Goal: Task Accomplishment & Management: Complete application form

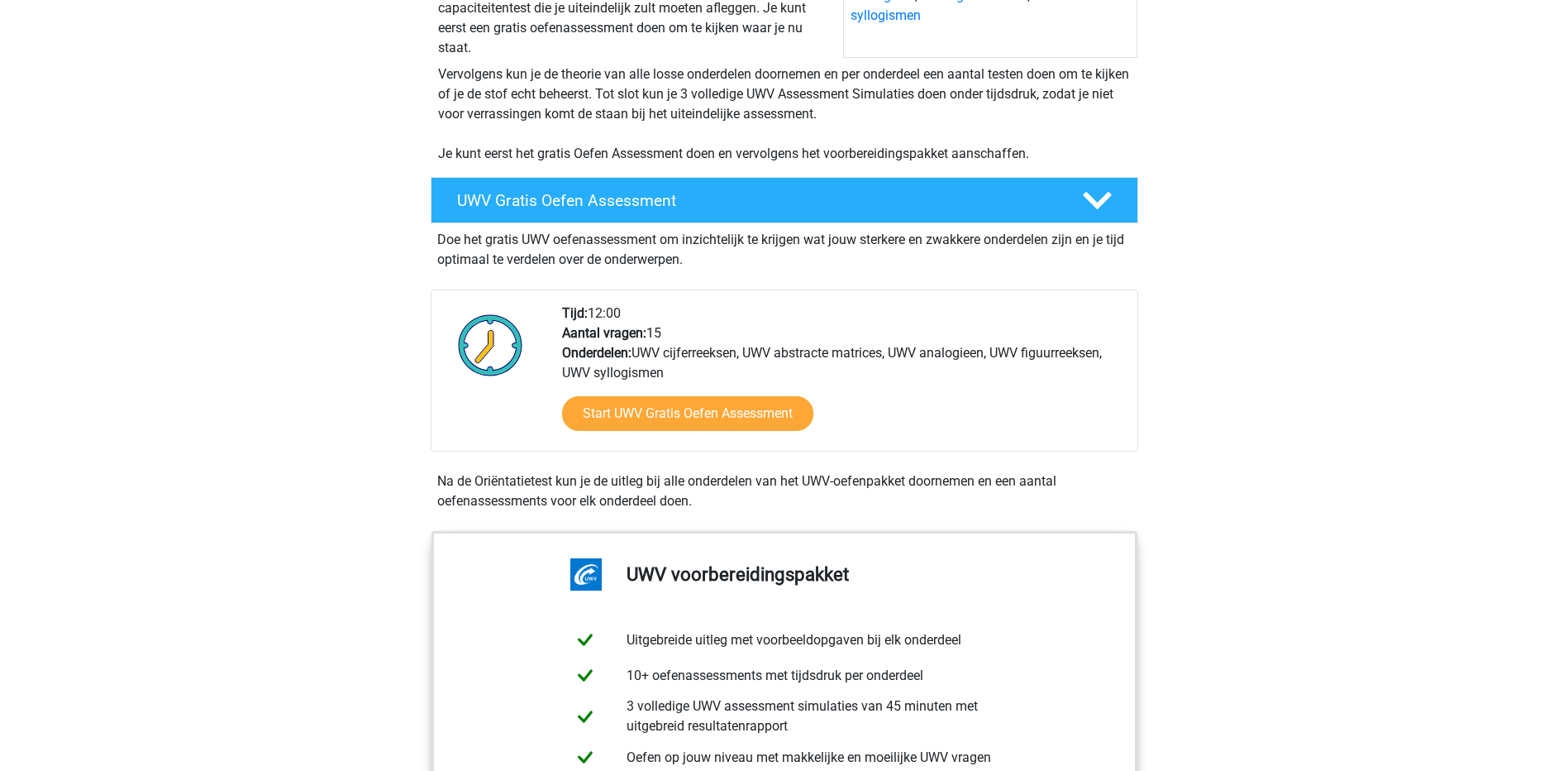
scroll to position [331, 0]
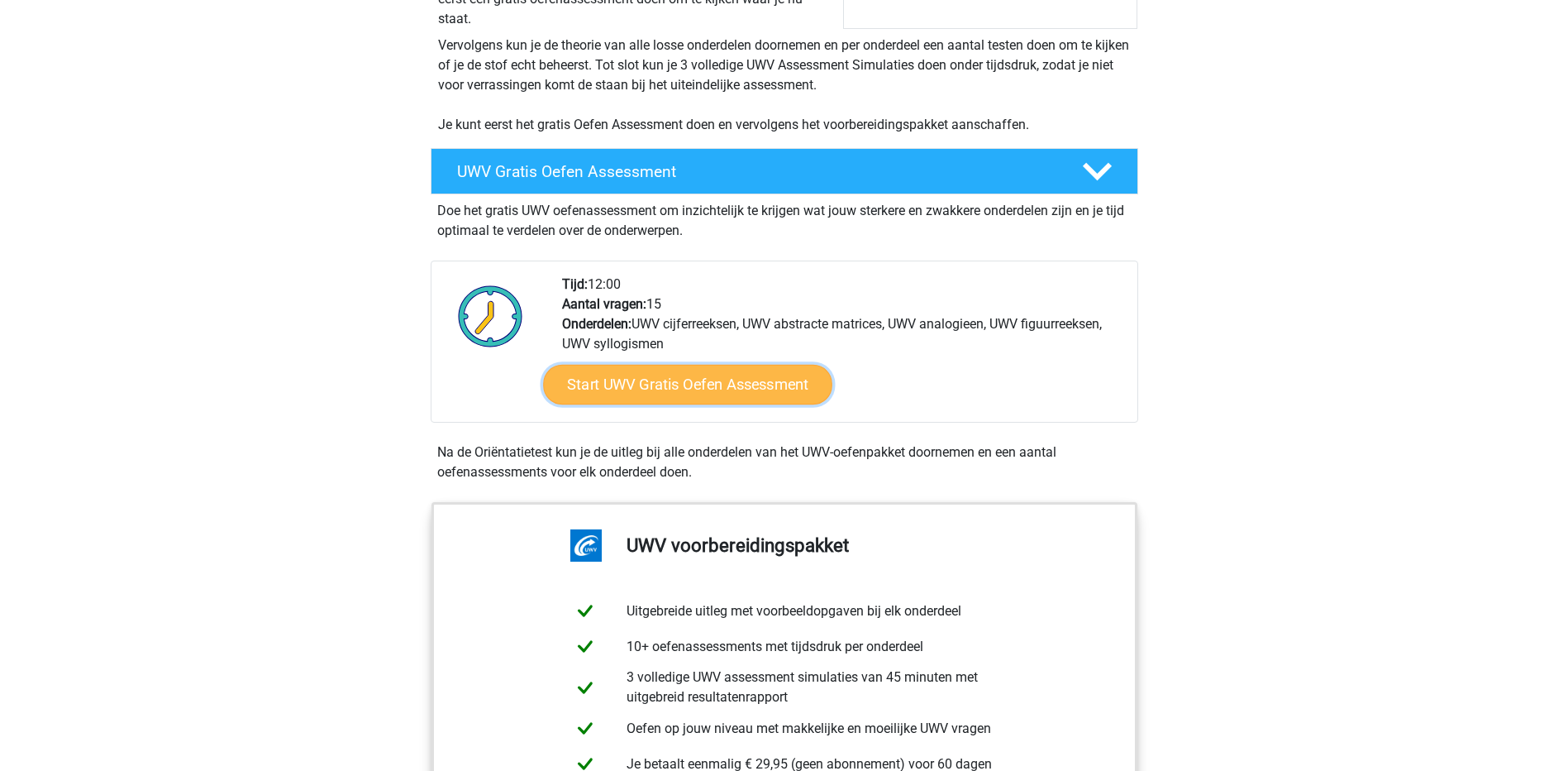
click at [648, 404] on link "Start UWV Gratis Oefen Assessment" at bounding box center [688, 384] width 290 height 40
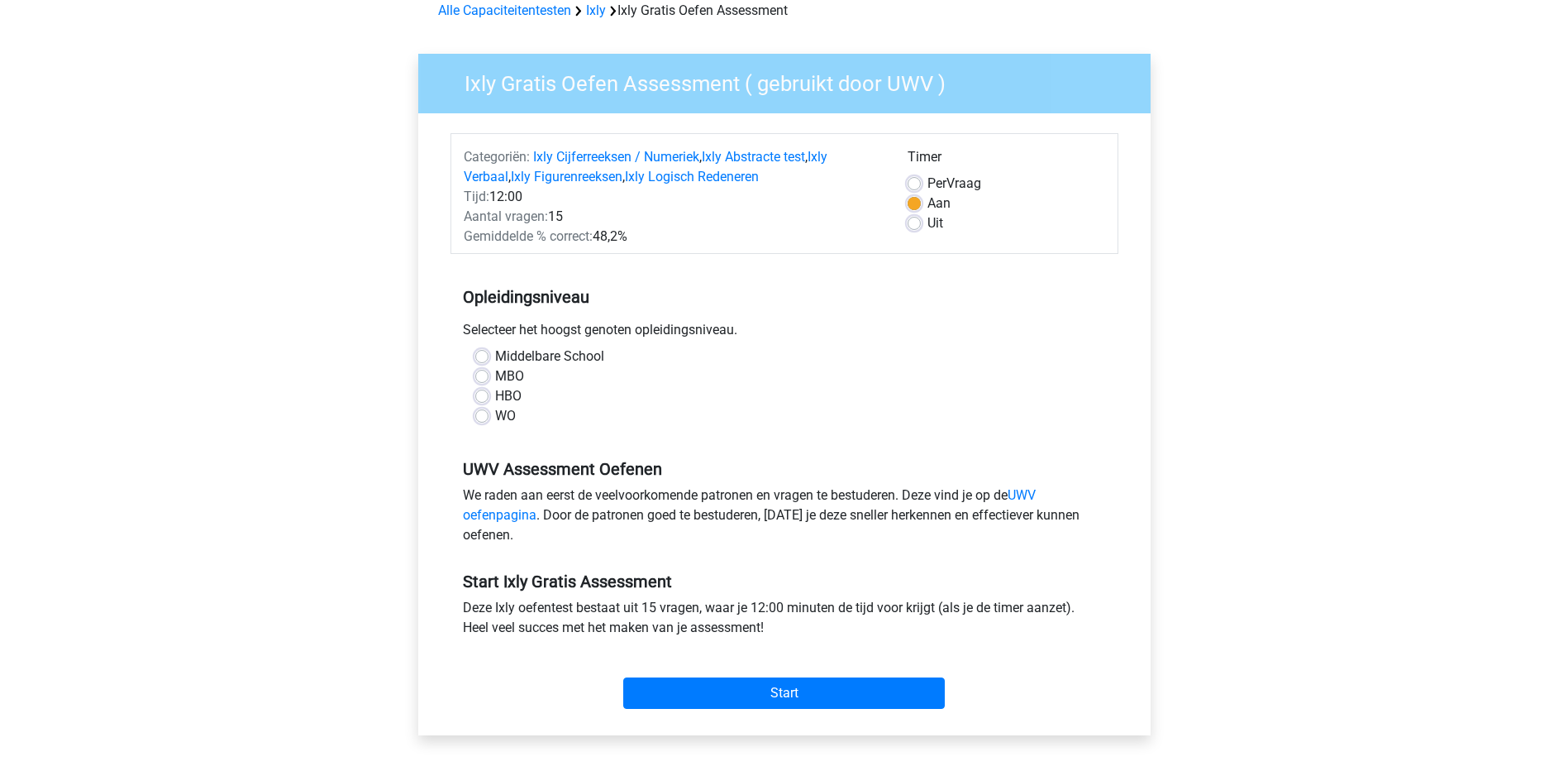
scroll to position [83, 0]
click at [488, 400] on div "HBO" at bounding box center [784, 395] width 618 height 20
click at [495, 398] on label "HBO" at bounding box center [508, 395] width 26 height 20
click at [486, 398] on input "HBO" at bounding box center [481, 393] width 13 height 17
radio input "true"
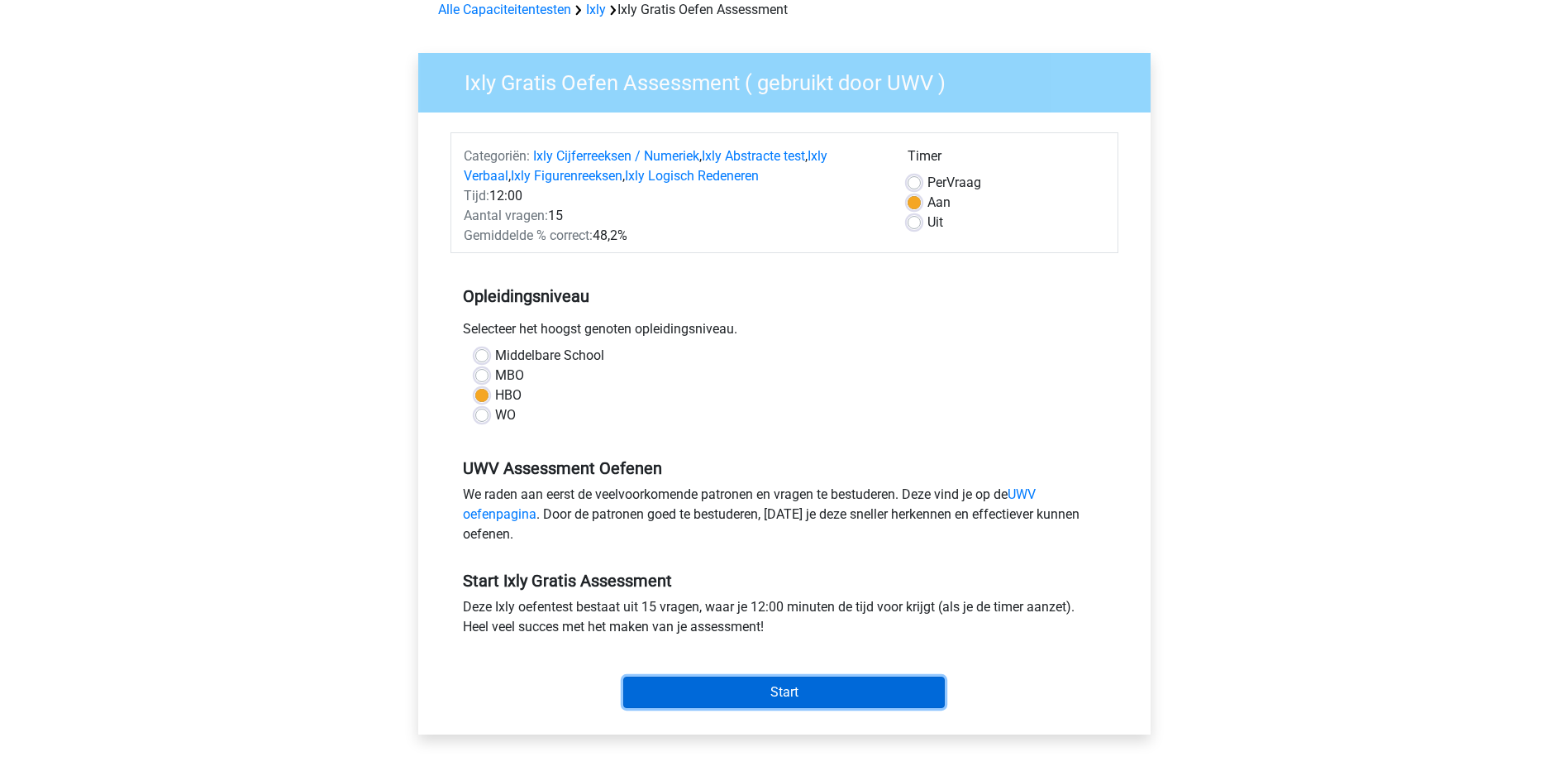
click at [710, 689] on input "Start" at bounding box center [784, 692] width 321 height 32
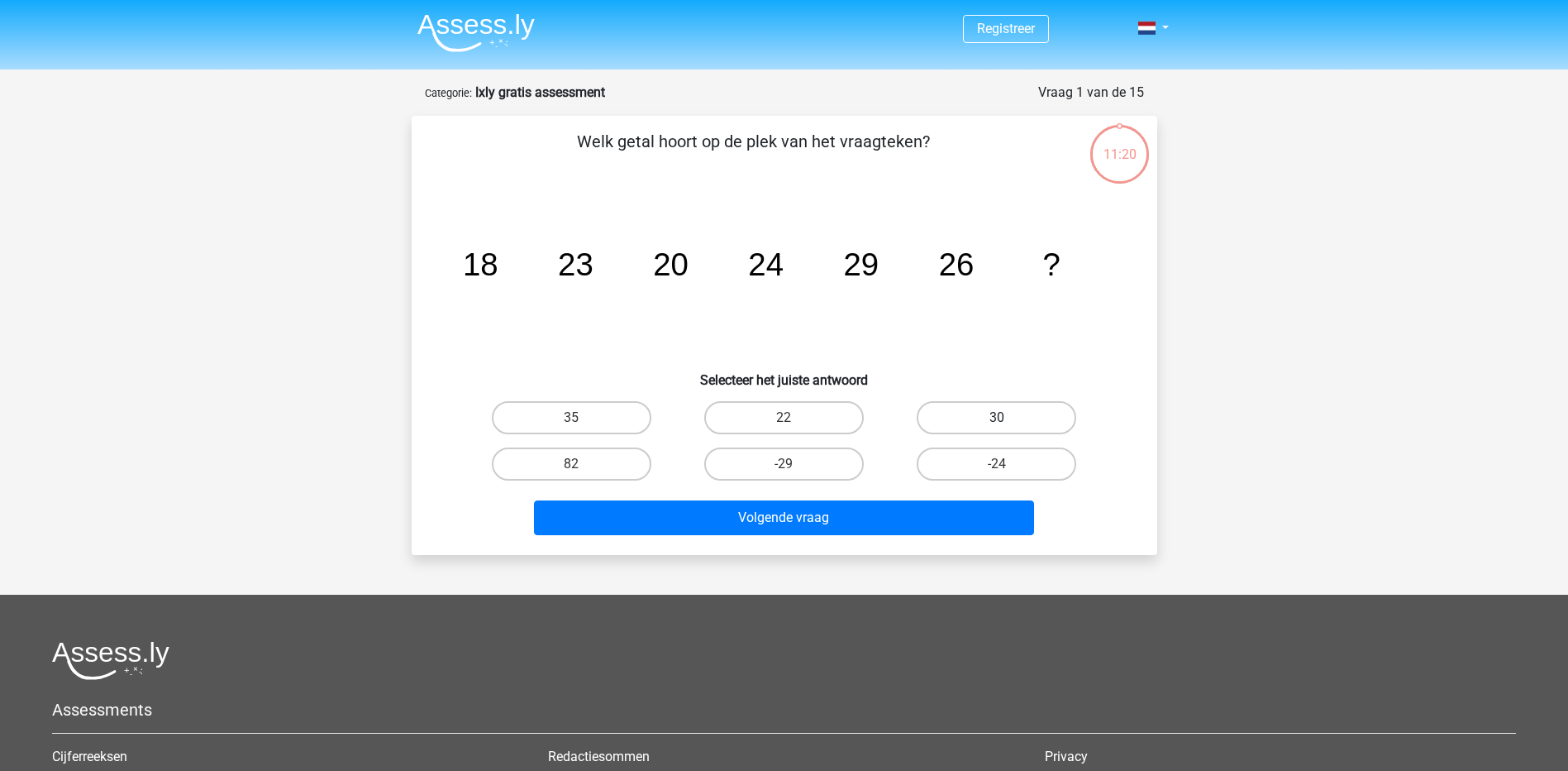
click at [990, 411] on label "30" at bounding box center [996, 418] width 160 height 33
click at [997, 417] on input "30" at bounding box center [1003, 422] width 11 height 11
radio input "true"
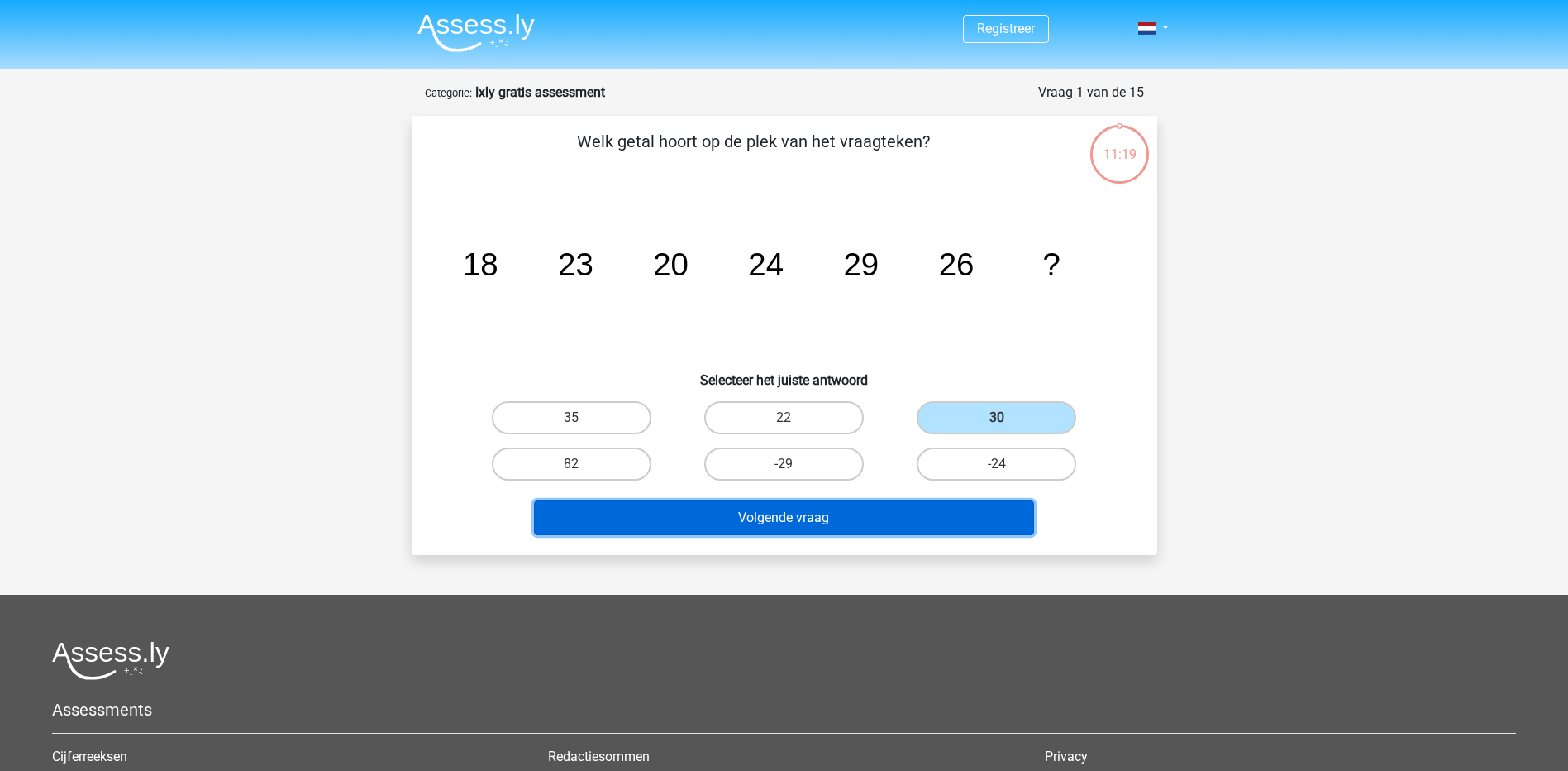
click at [882, 510] on button "Volgende vraag" at bounding box center [784, 518] width 500 height 35
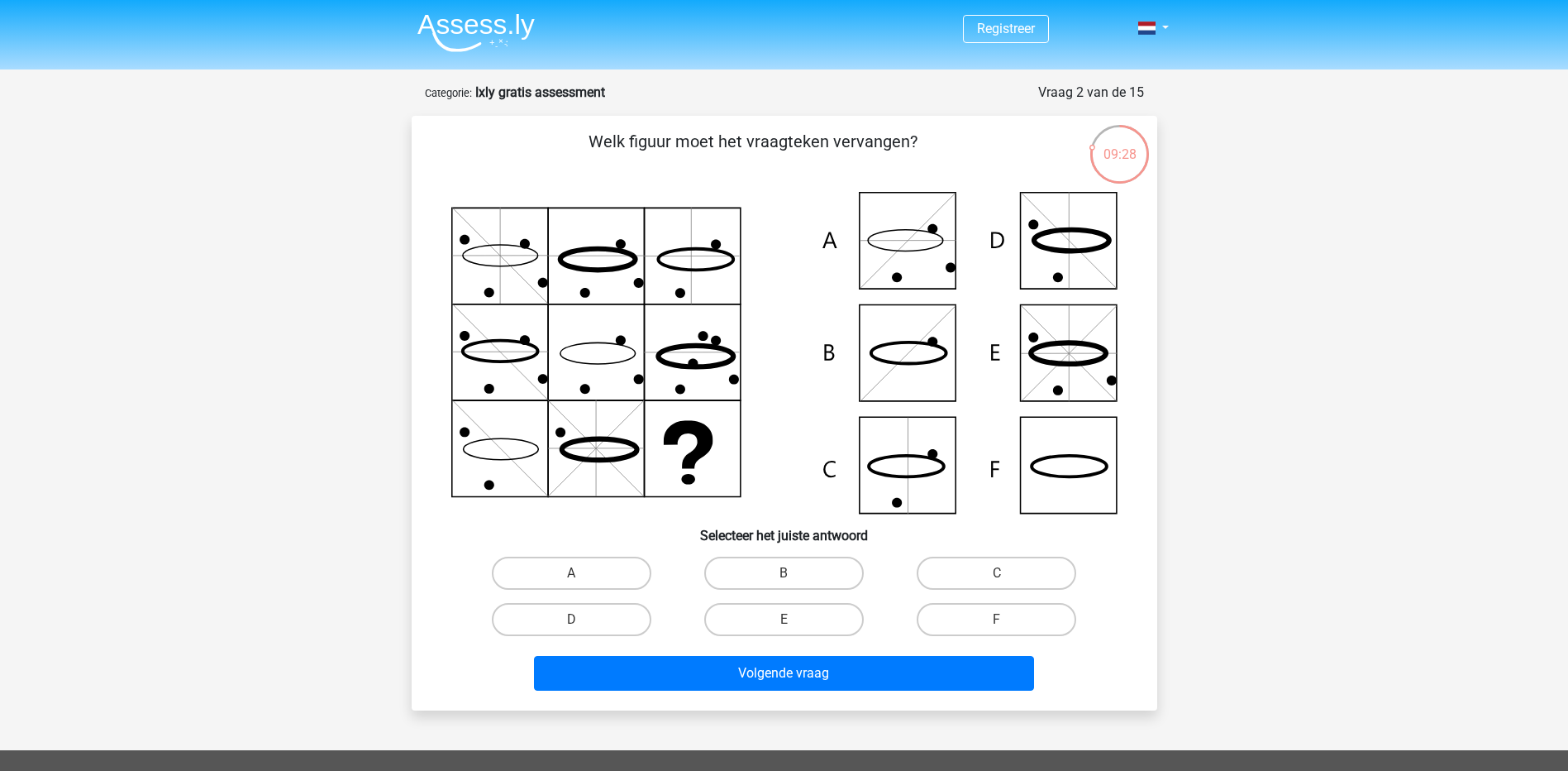
click at [1064, 479] on icon at bounding box center [784, 352] width 666 height 321
click at [975, 609] on label "F" at bounding box center [996, 619] width 160 height 33
click at [997, 619] on input "F" at bounding box center [1003, 624] width 11 height 11
radio input "true"
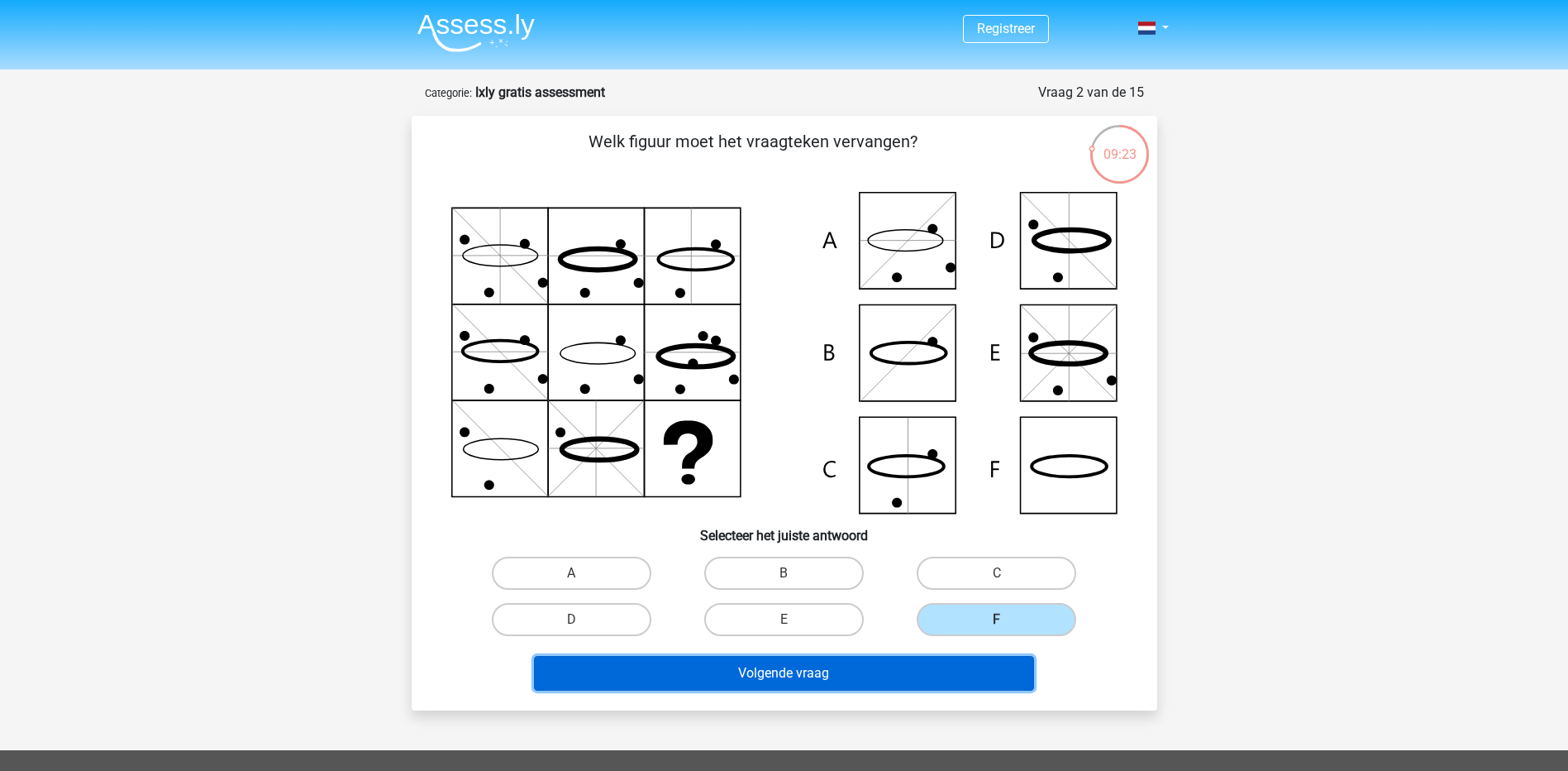
click at [912, 672] on button "Volgende vraag" at bounding box center [784, 674] width 500 height 35
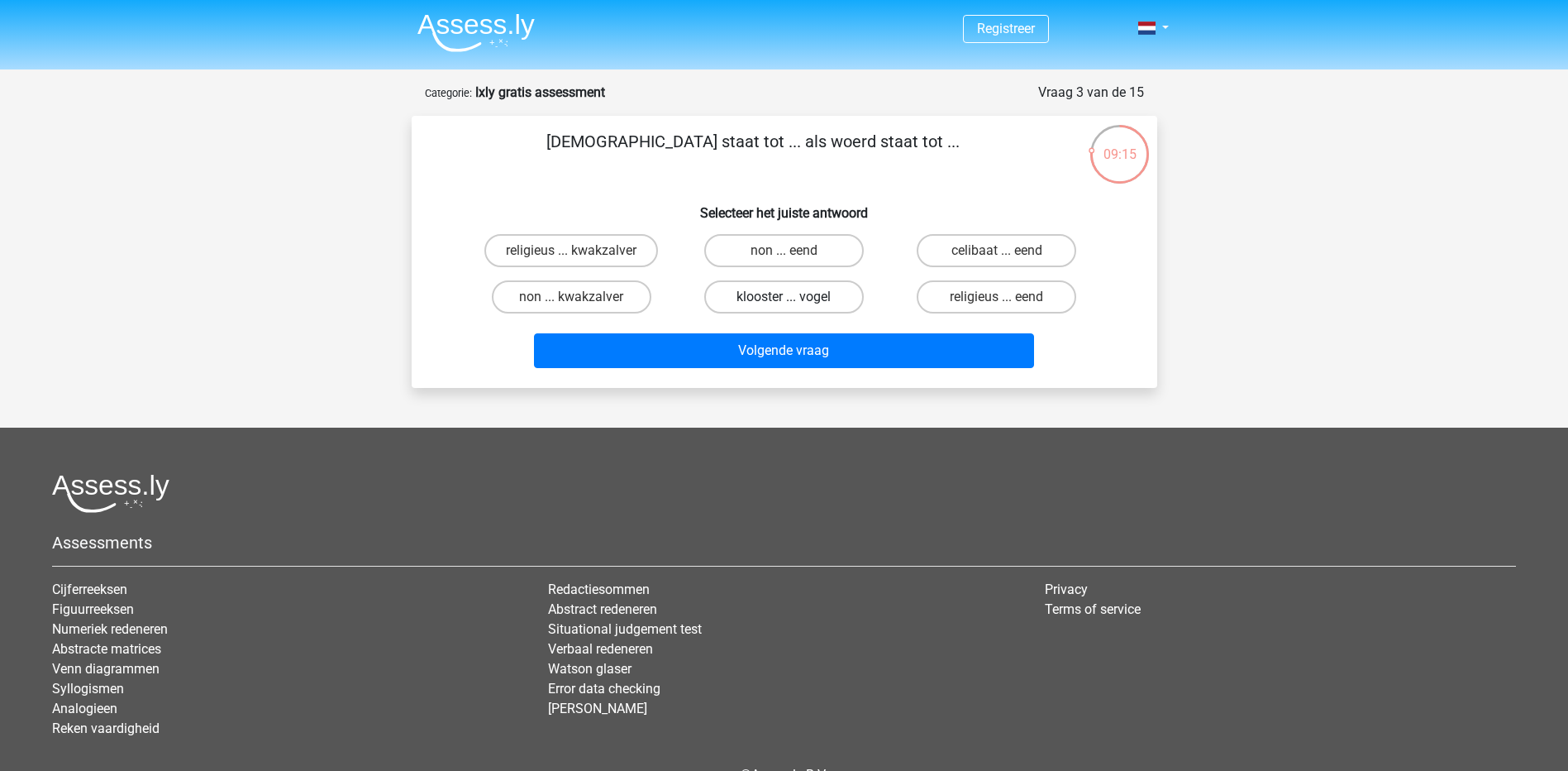
click at [766, 294] on label "klooster ... vogel" at bounding box center [784, 297] width 160 height 33
click at [784, 297] on input "klooster ... vogel" at bounding box center [789, 302] width 11 height 11
radio input "true"
click at [810, 252] on label "non ... eend" at bounding box center [784, 250] width 160 height 33
click at [795, 252] on input "non ... eend" at bounding box center [789, 256] width 11 height 11
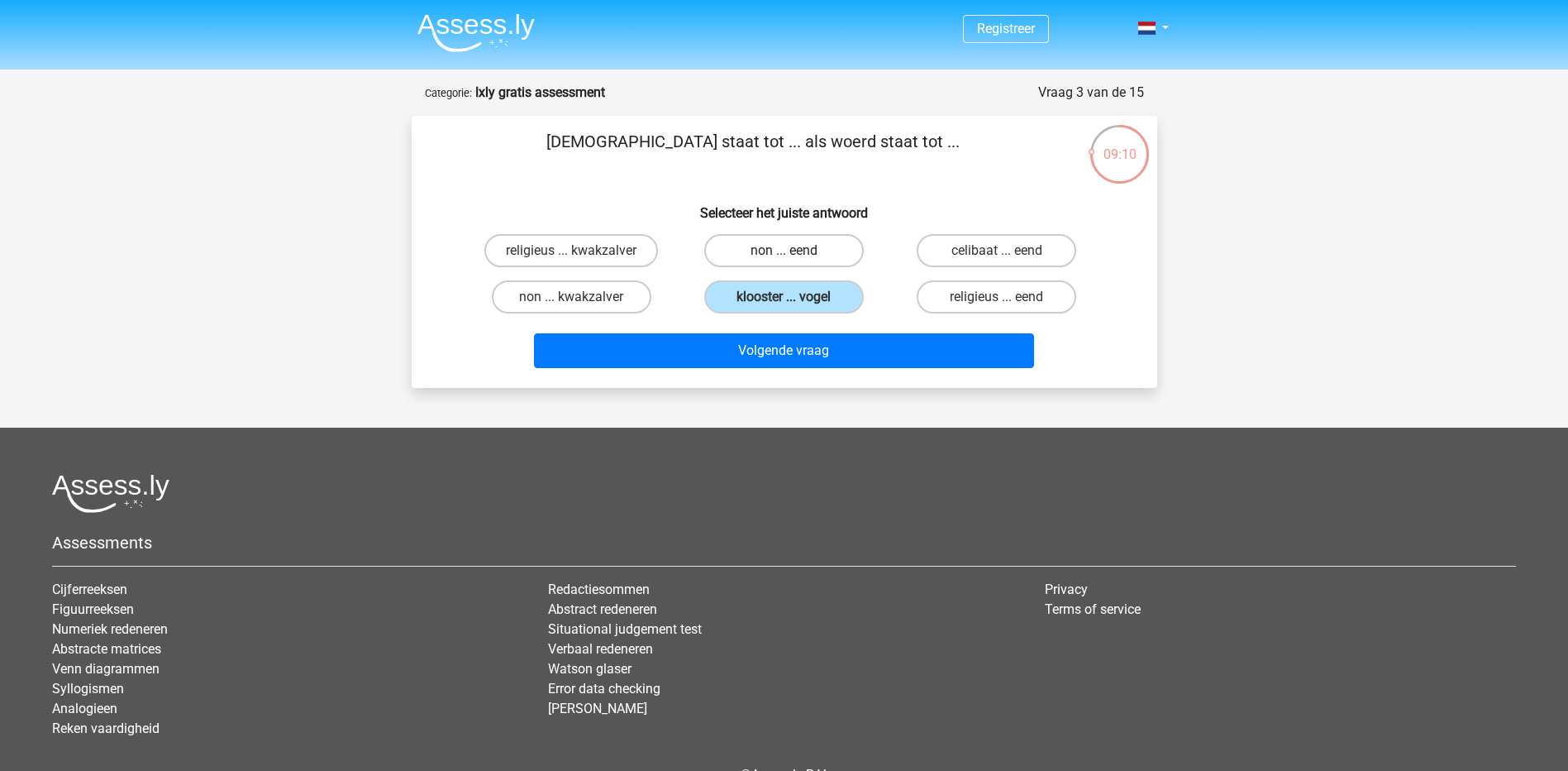
radio input "true"
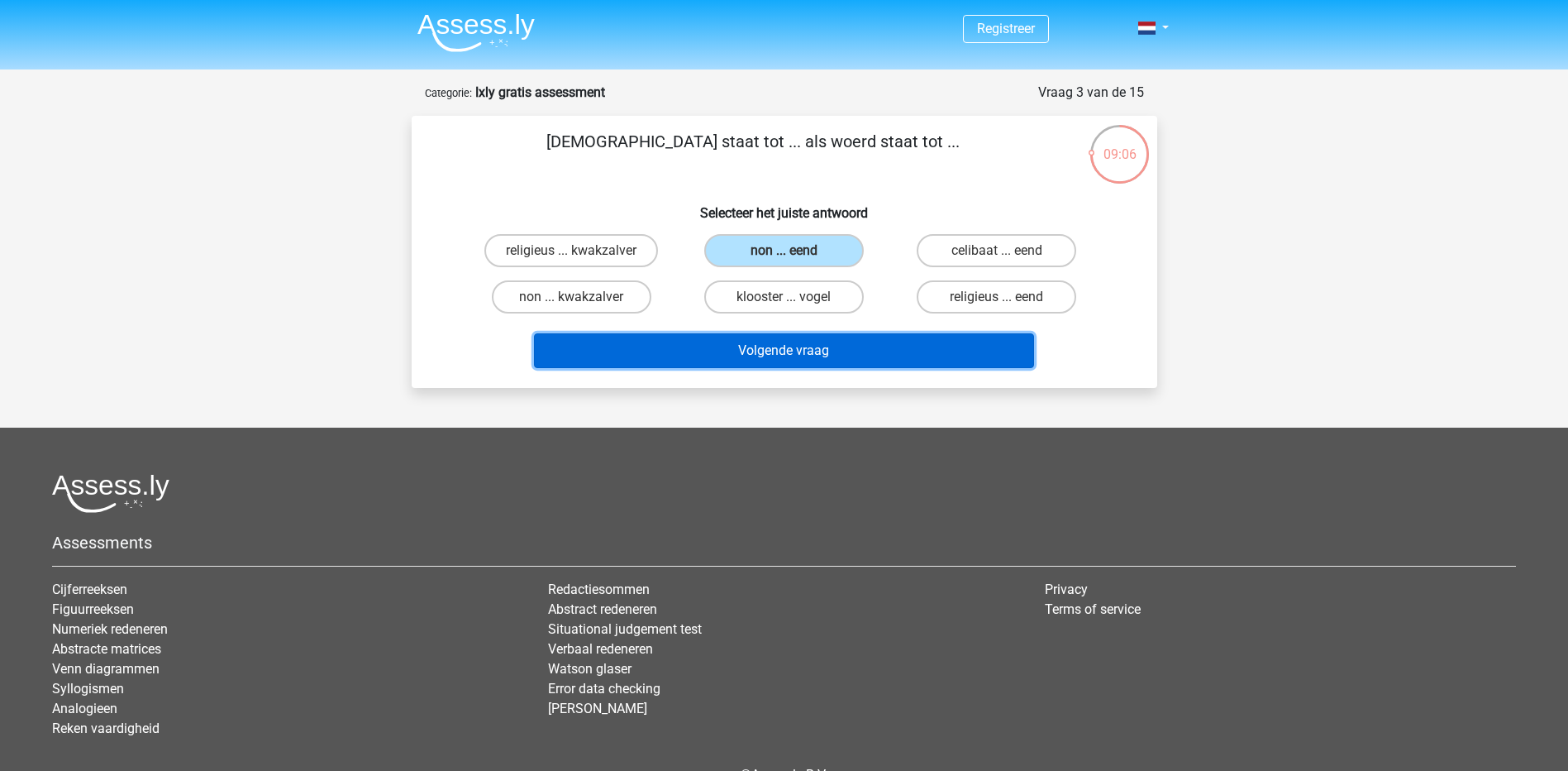
click at [817, 353] on button "Volgende vraag" at bounding box center [784, 350] width 500 height 35
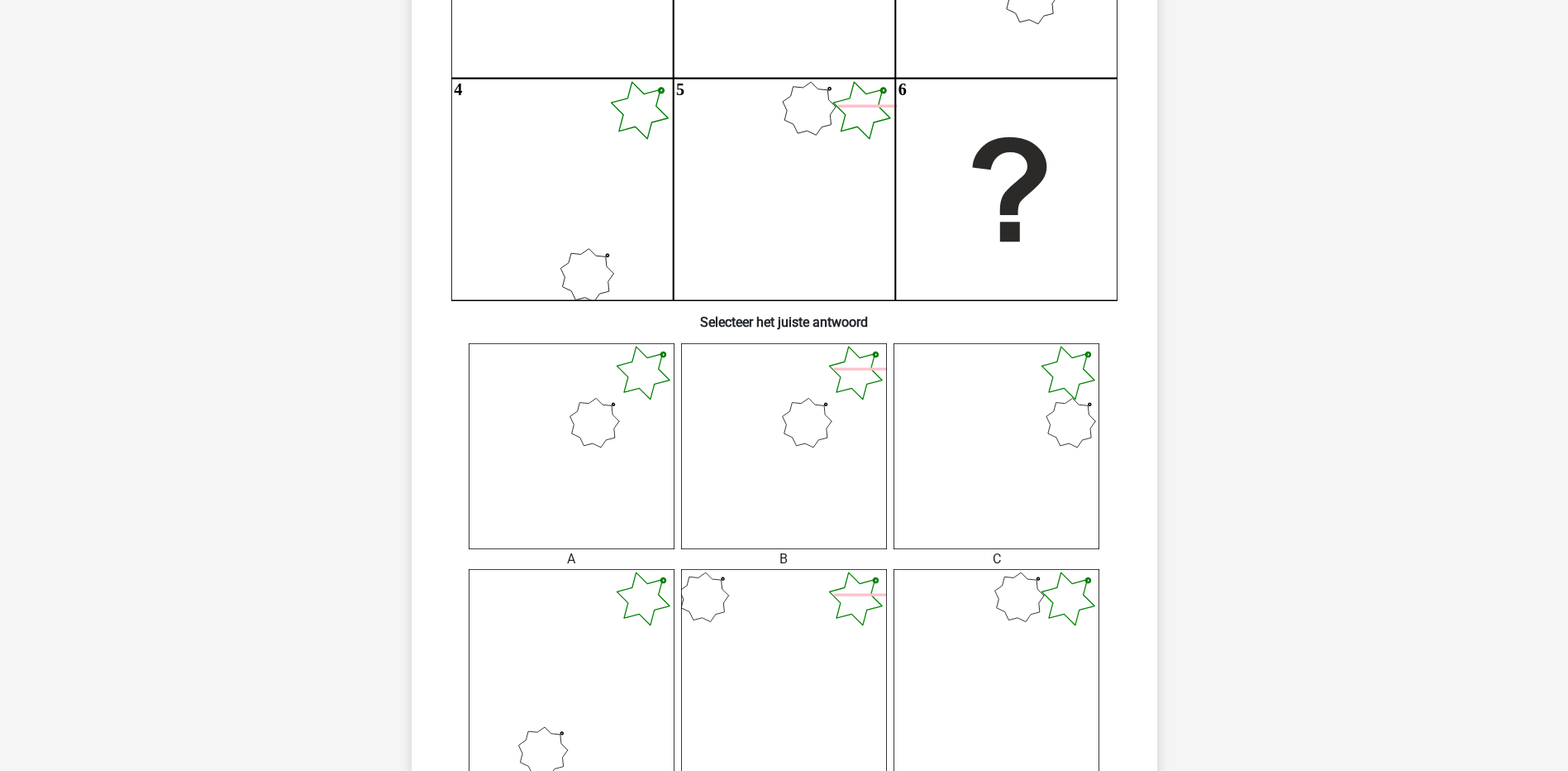
scroll to position [661, 0]
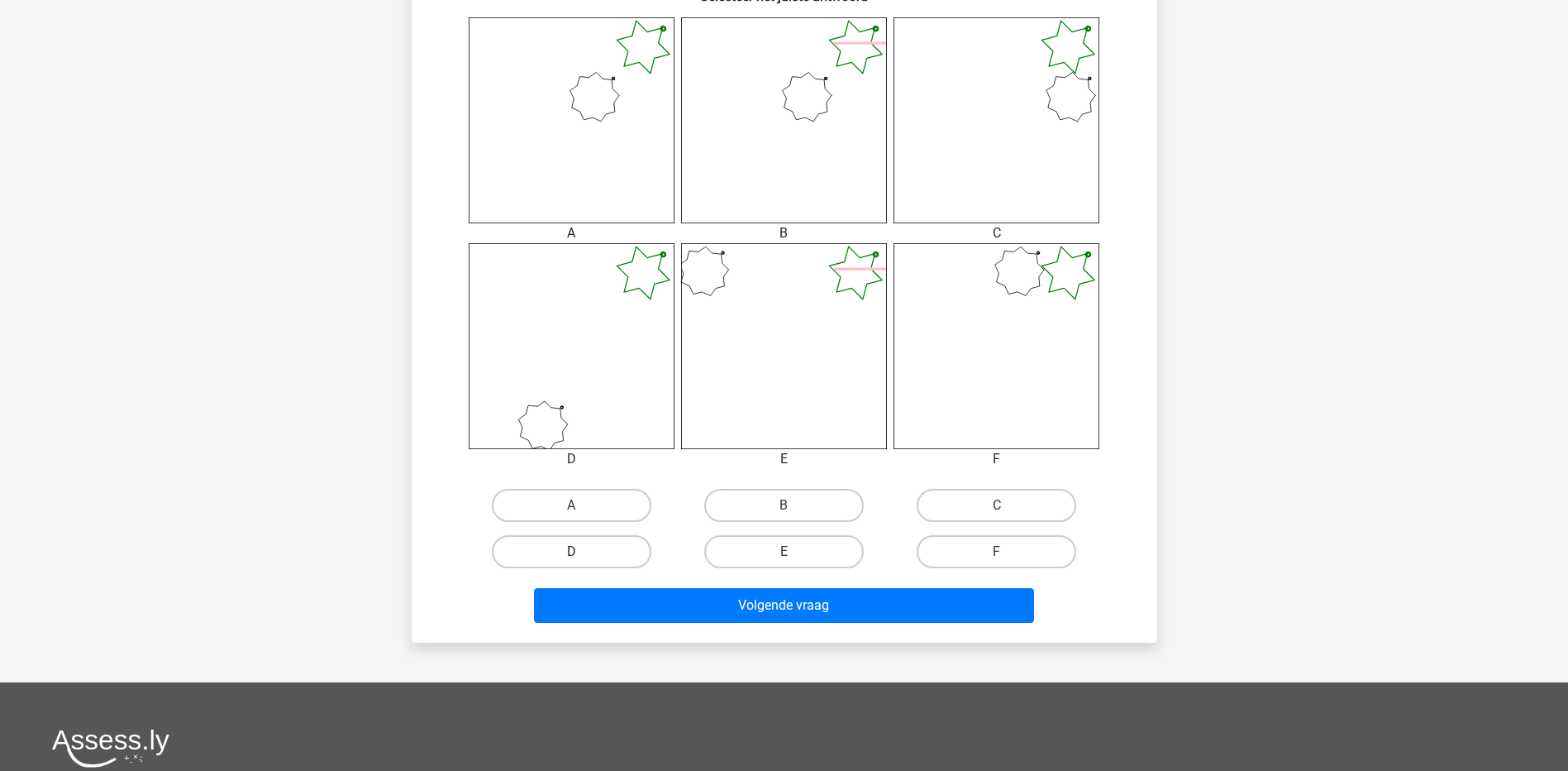
click at [600, 559] on label "D" at bounding box center [572, 551] width 160 height 33
click at [582, 559] on input "D" at bounding box center [577, 557] width 11 height 11
radio input "true"
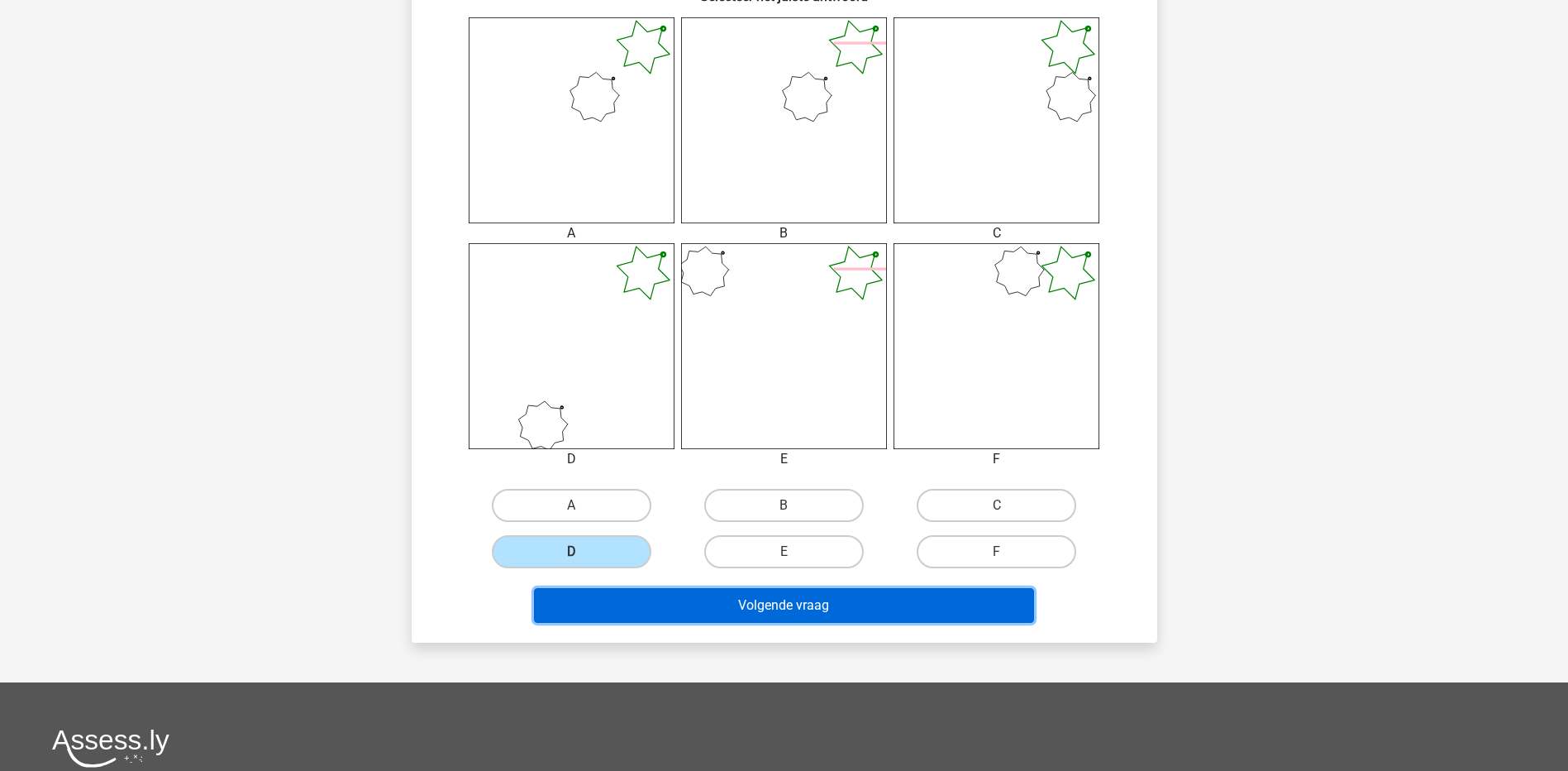
click at [722, 602] on button "Volgende vraag" at bounding box center [784, 605] width 500 height 35
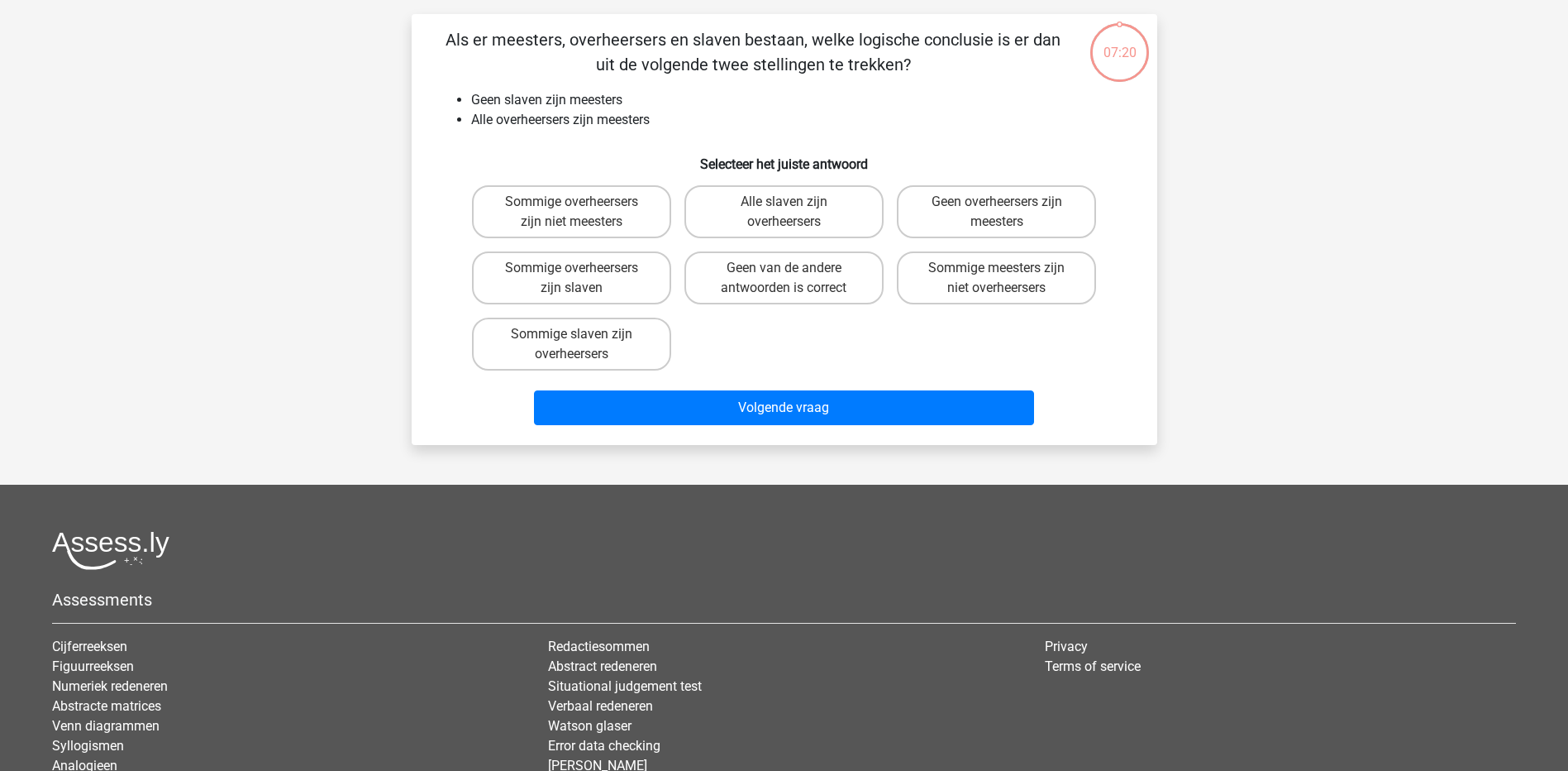
scroll to position [83, 0]
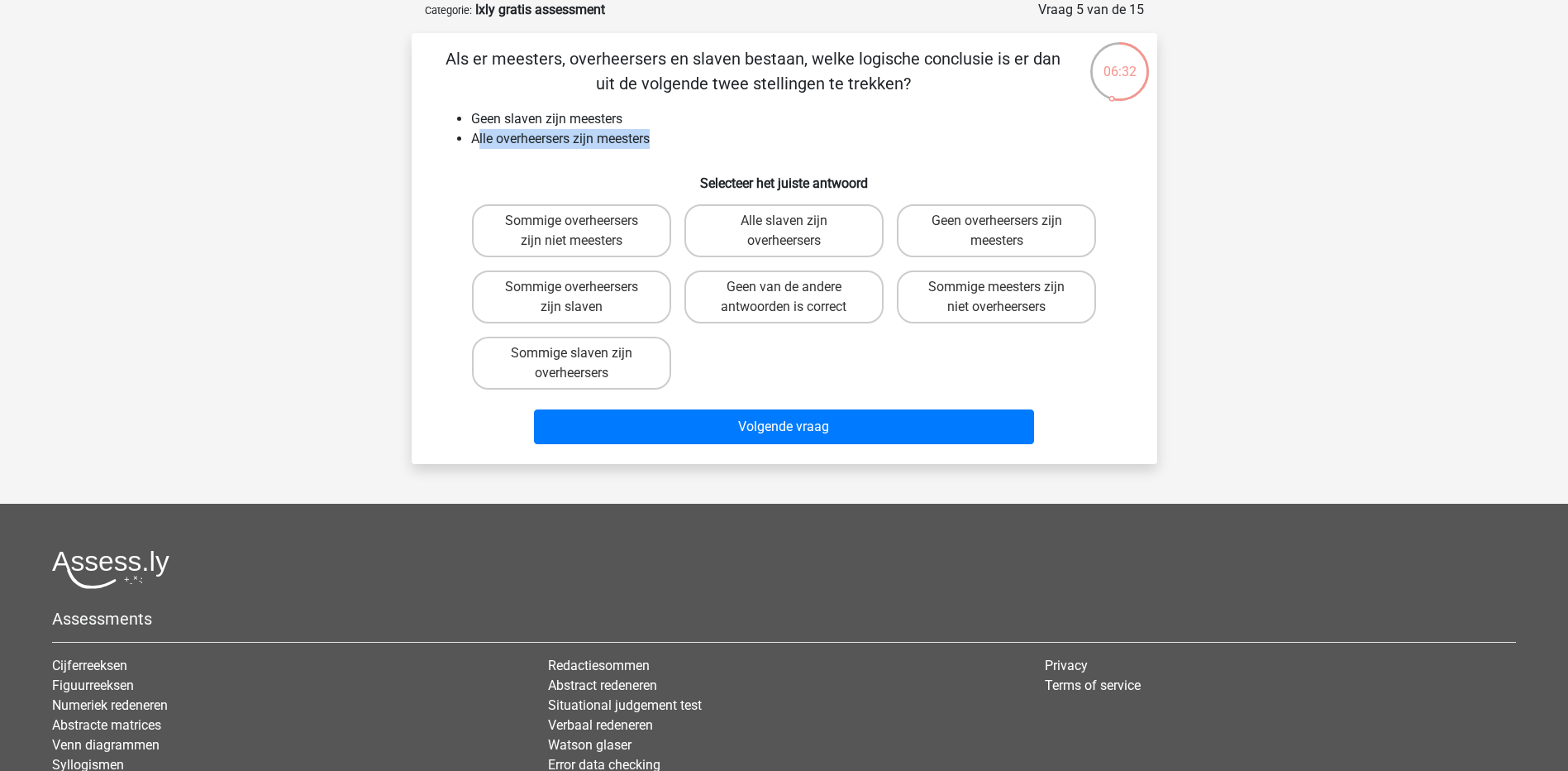
drag, startPoint x: 476, startPoint y: 139, endPoint x: 658, endPoint y: 136, distance: 182.0
click at [658, 136] on li "Alle overheersers zijn meesters" at bounding box center [801, 139] width 659 height 20
click at [565, 239] on label "Sommige overheersers zijn niet meesters" at bounding box center [572, 231] width 199 height 53
click at [572, 232] on input "Sommige overheersers zijn niet meesters" at bounding box center [577, 226] width 11 height 11
radio input "true"
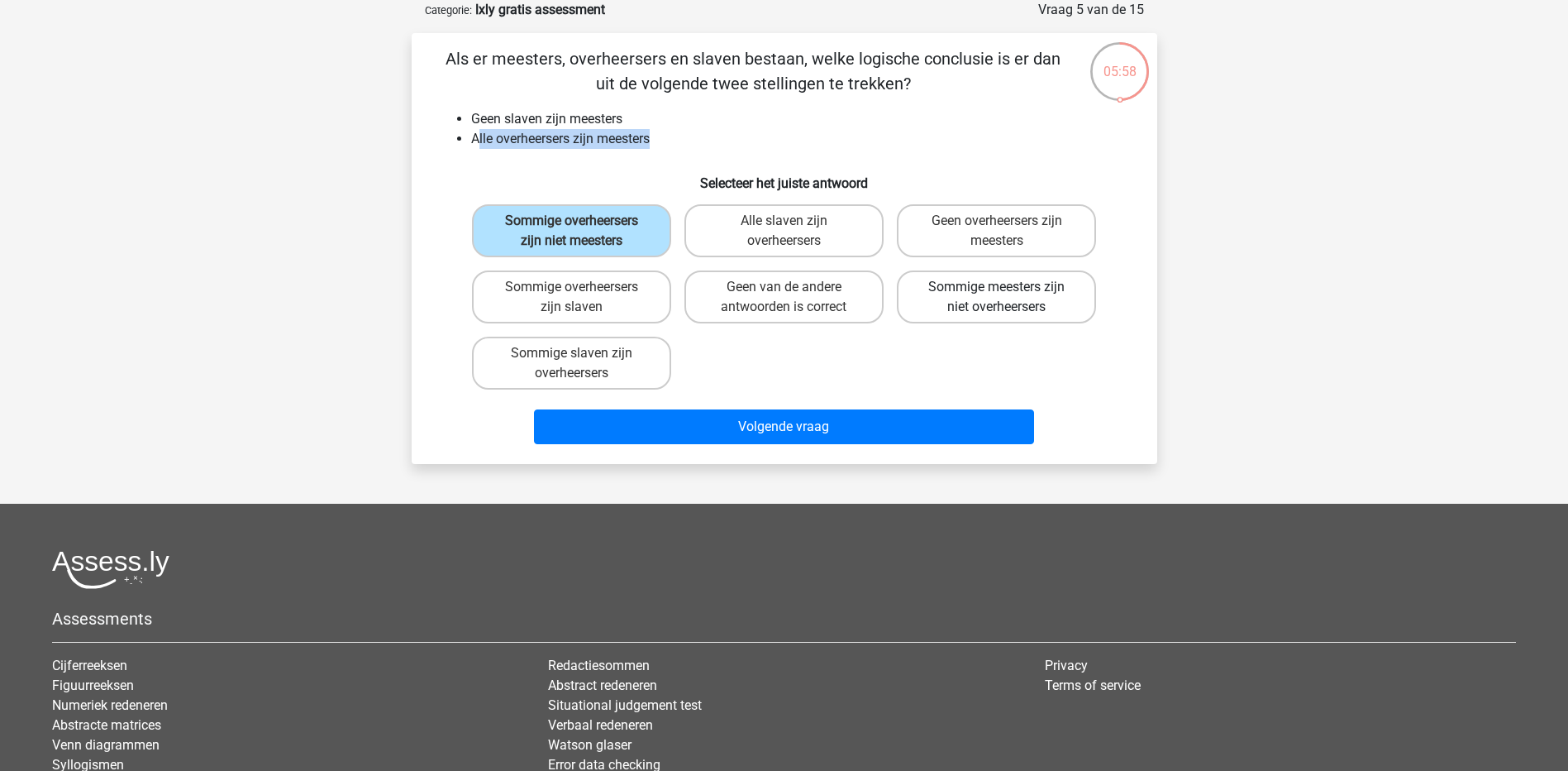
click at [1006, 303] on label "Sommige meesters zijn niet overheersers" at bounding box center [996, 297] width 199 height 53
click at [1006, 298] on input "Sommige meesters zijn niet overheersers" at bounding box center [1003, 292] width 11 height 11
radio input "true"
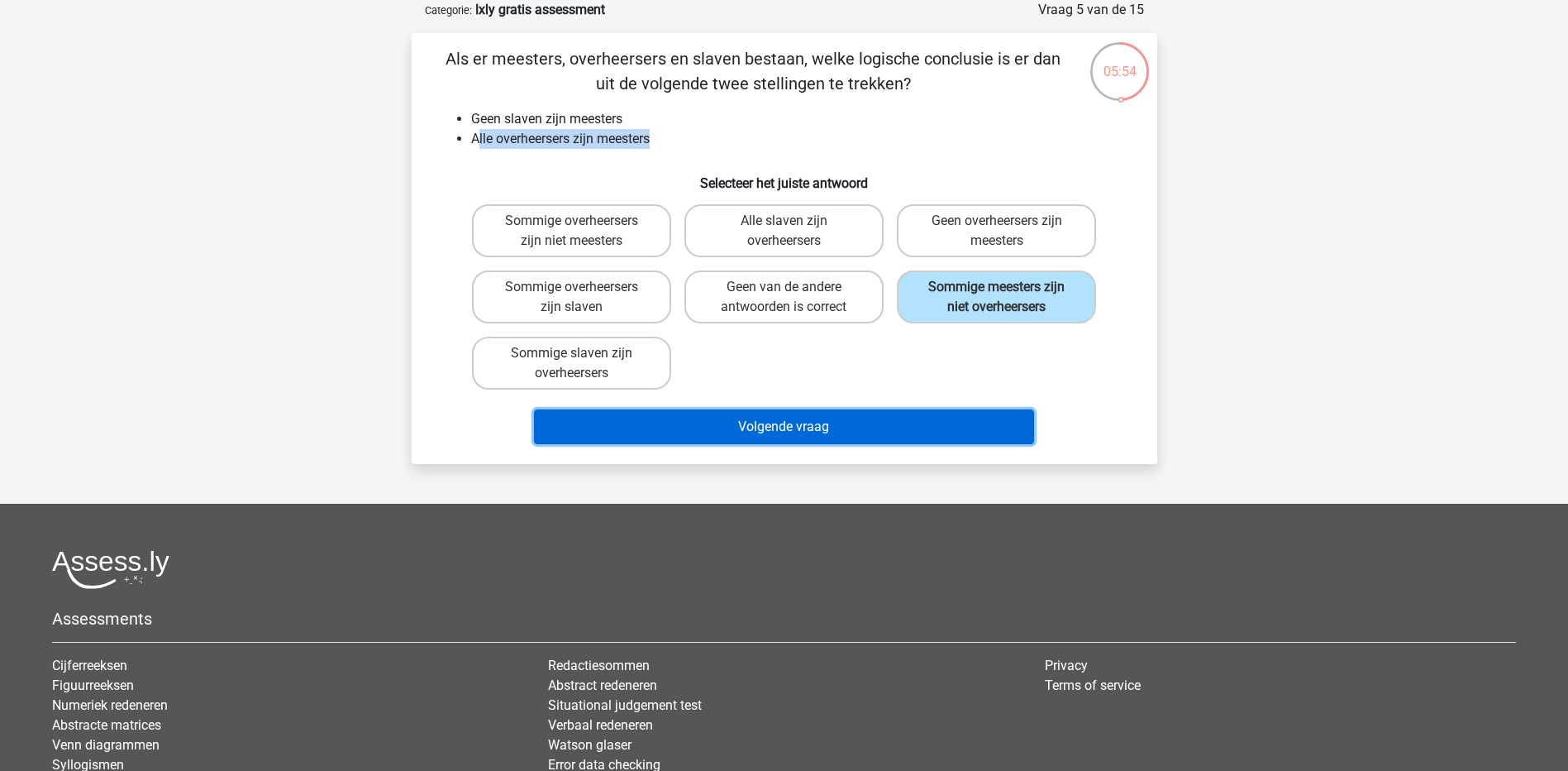
click at [881, 427] on button "Volgende vraag" at bounding box center [784, 427] width 500 height 35
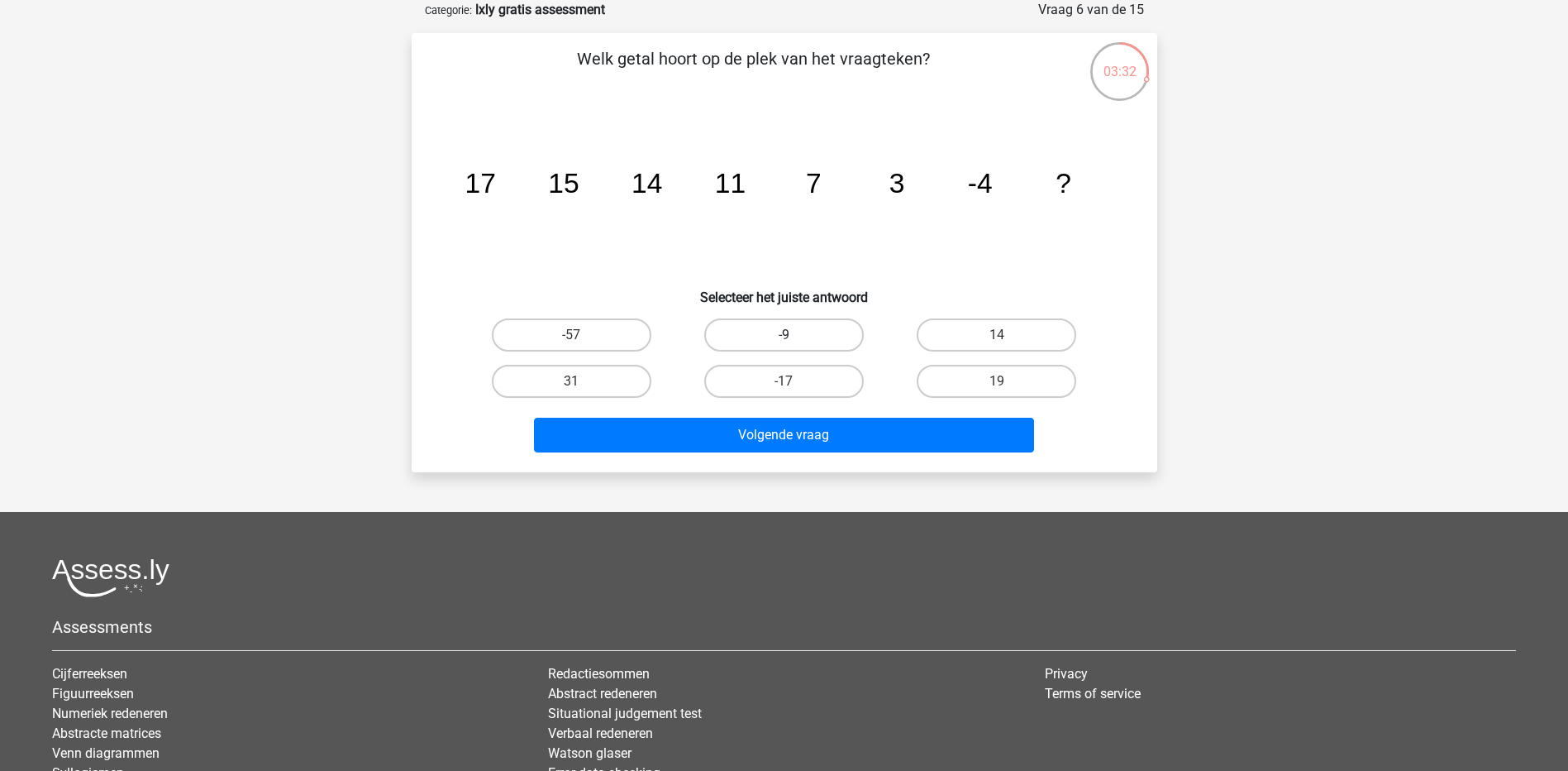
click at [799, 340] on label "-9" at bounding box center [784, 335] width 160 height 33
click at [795, 340] on input "-9" at bounding box center [789, 340] width 11 height 11
radio input "true"
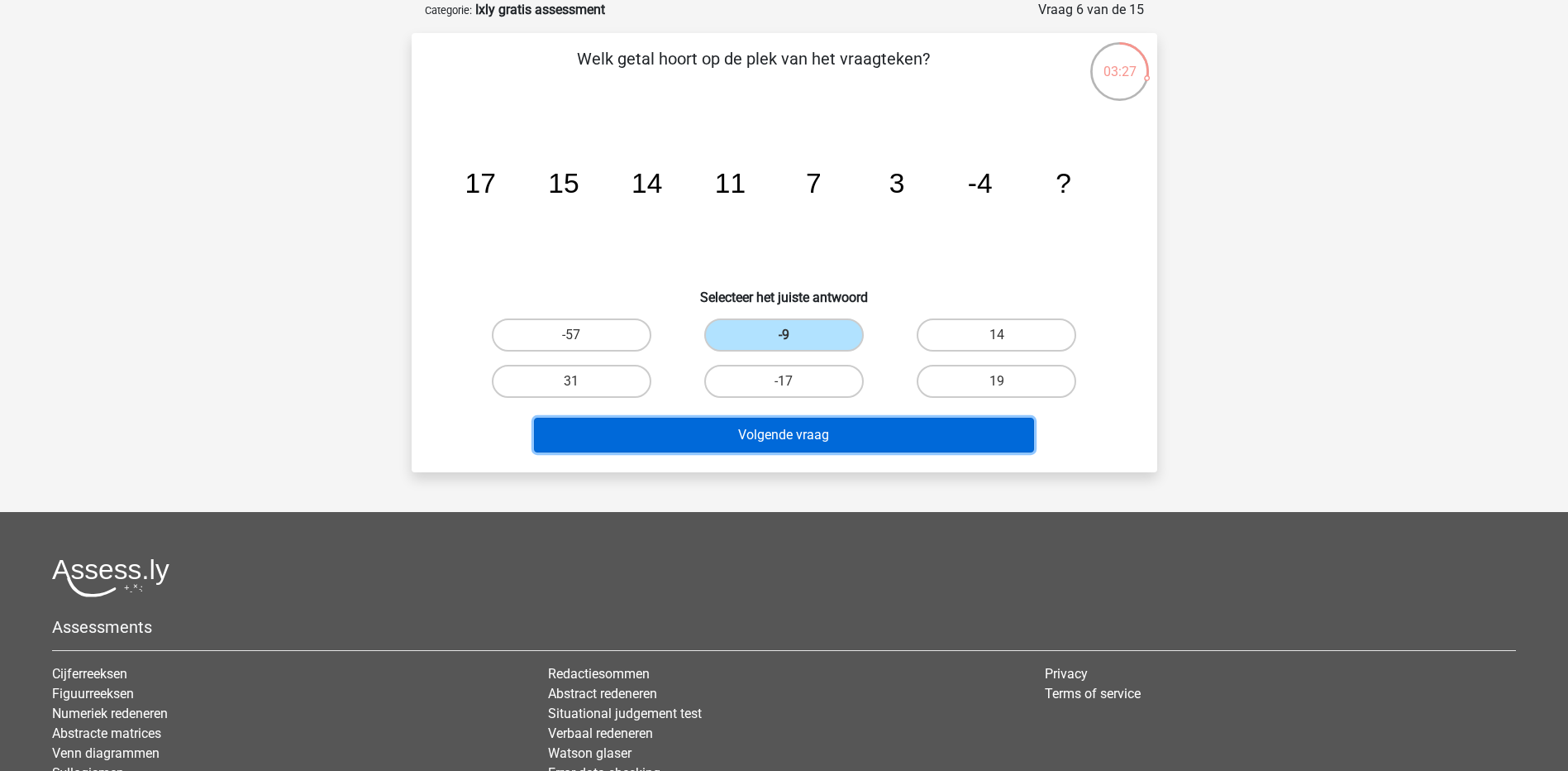
click at [820, 423] on button "Volgende vraag" at bounding box center [784, 435] width 500 height 35
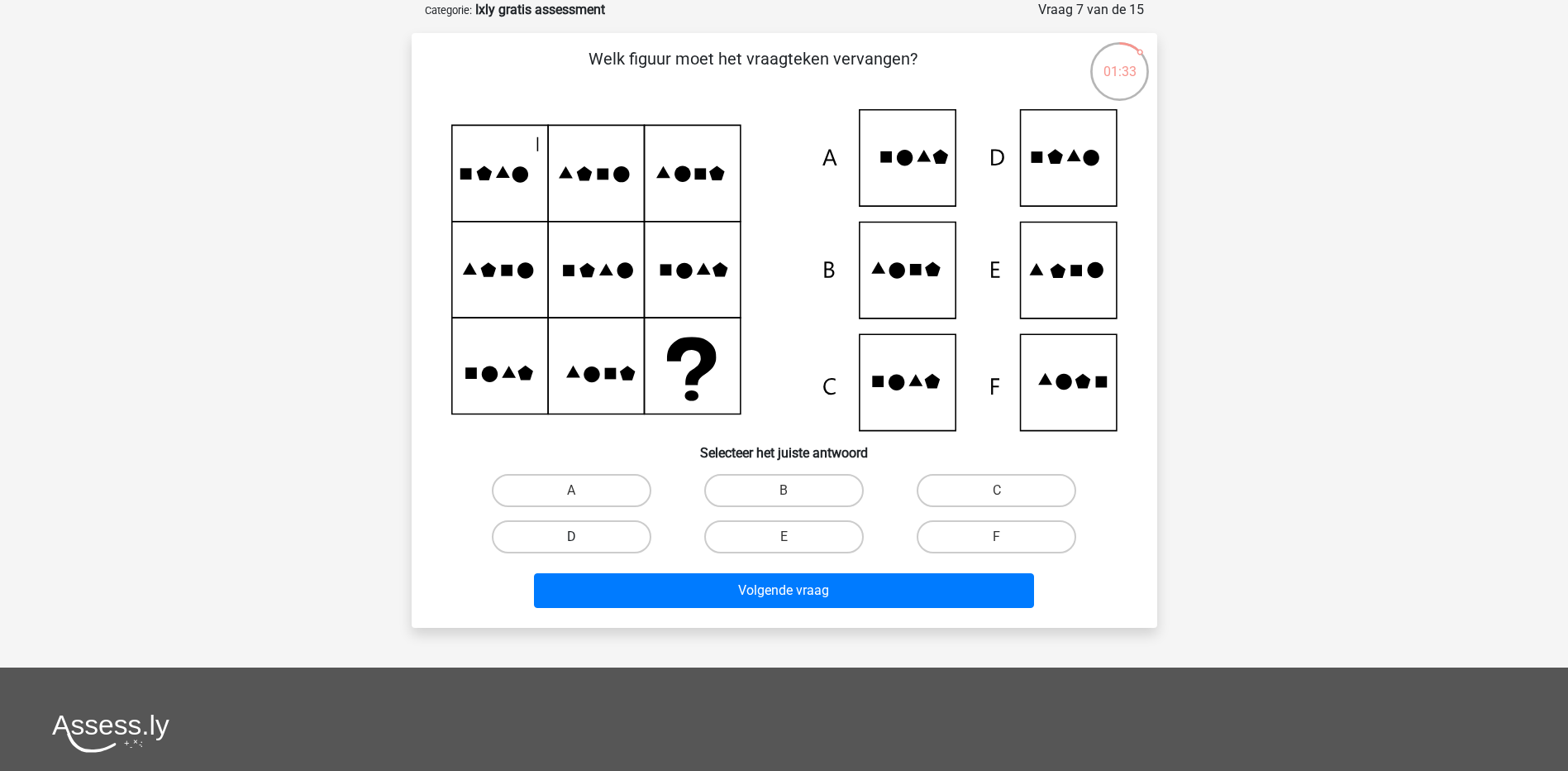
click at [638, 530] on label "D" at bounding box center [572, 537] width 160 height 33
click at [582, 537] on input "D" at bounding box center [577, 542] width 11 height 11
radio input "true"
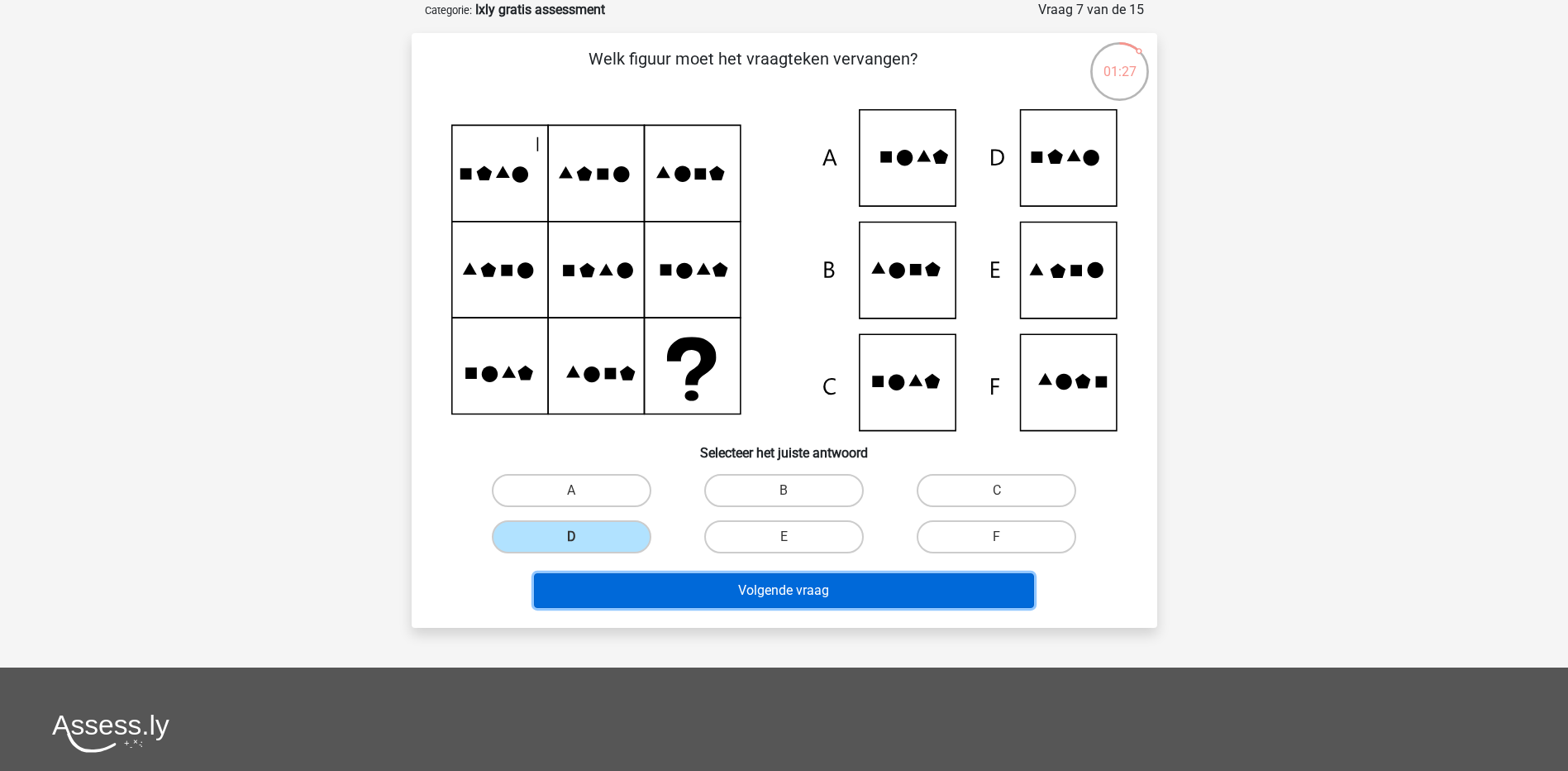
click at [795, 592] on button "Volgende vraag" at bounding box center [784, 590] width 500 height 35
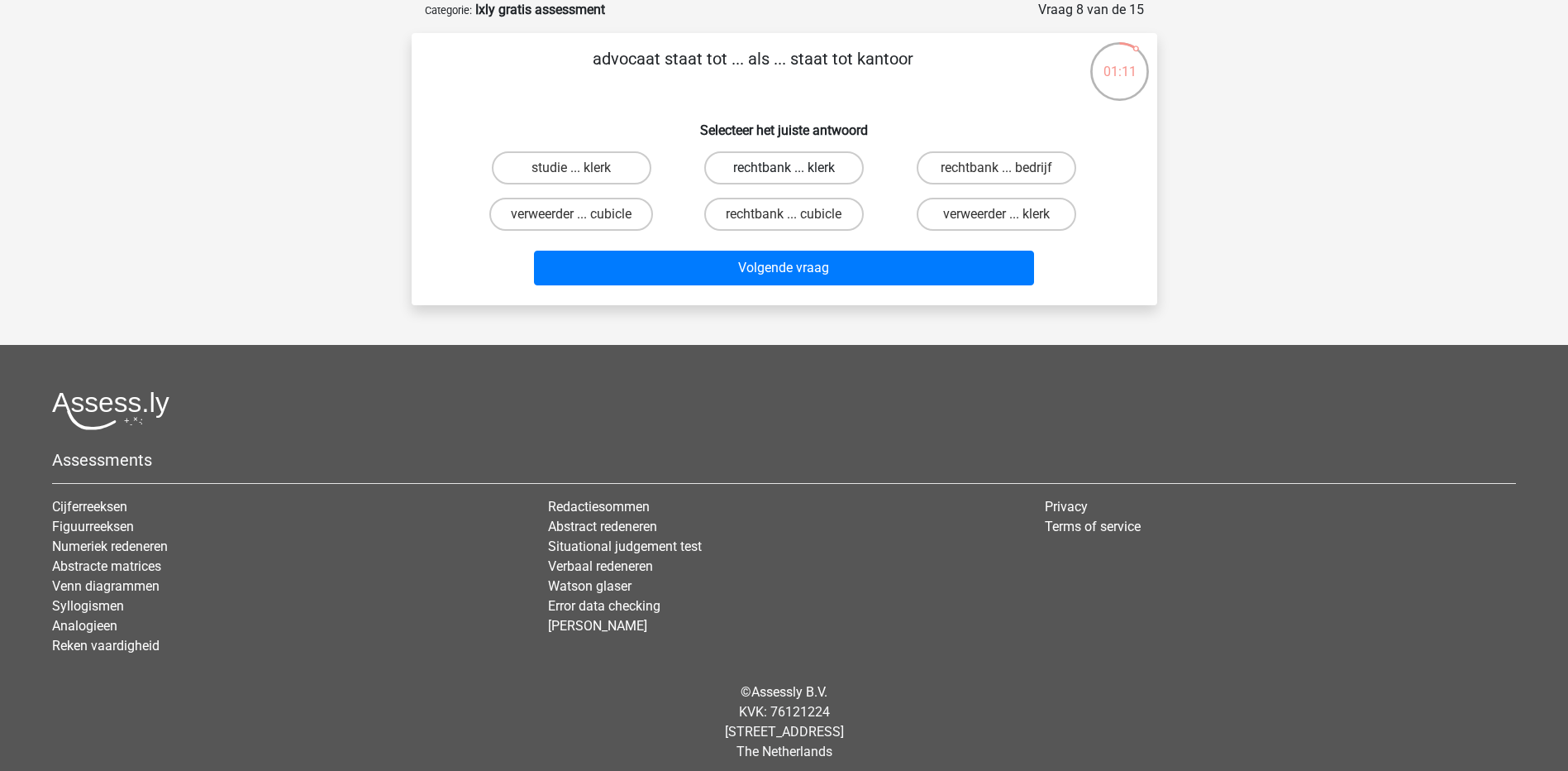
click at [831, 162] on label "rechtbank ... klerk" at bounding box center [784, 168] width 160 height 33
click at [795, 168] on input "rechtbank ... klerk" at bounding box center [789, 173] width 11 height 11
radio input "true"
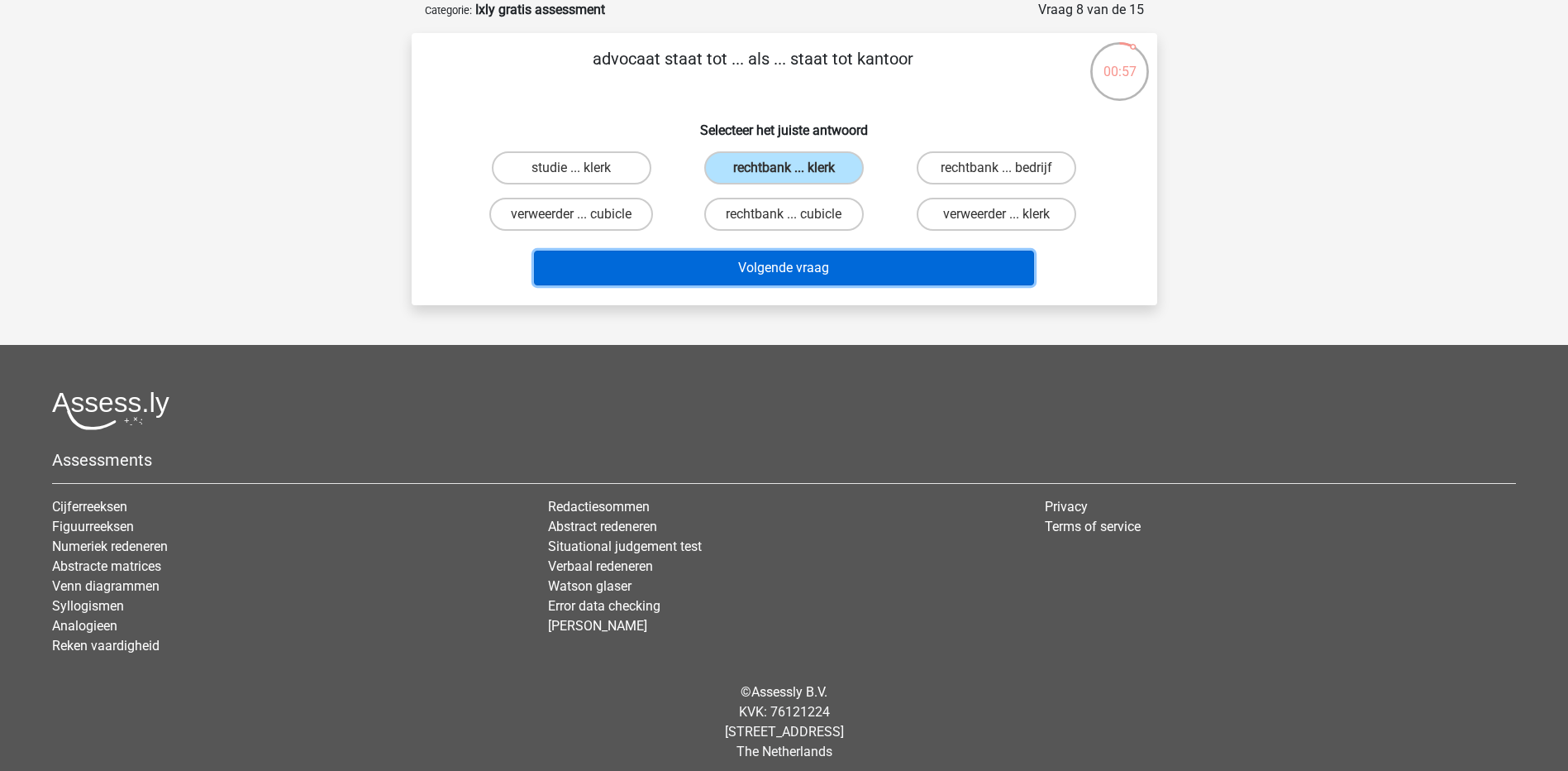
click at [797, 271] on button "Volgende vraag" at bounding box center [784, 268] width 500 height 35
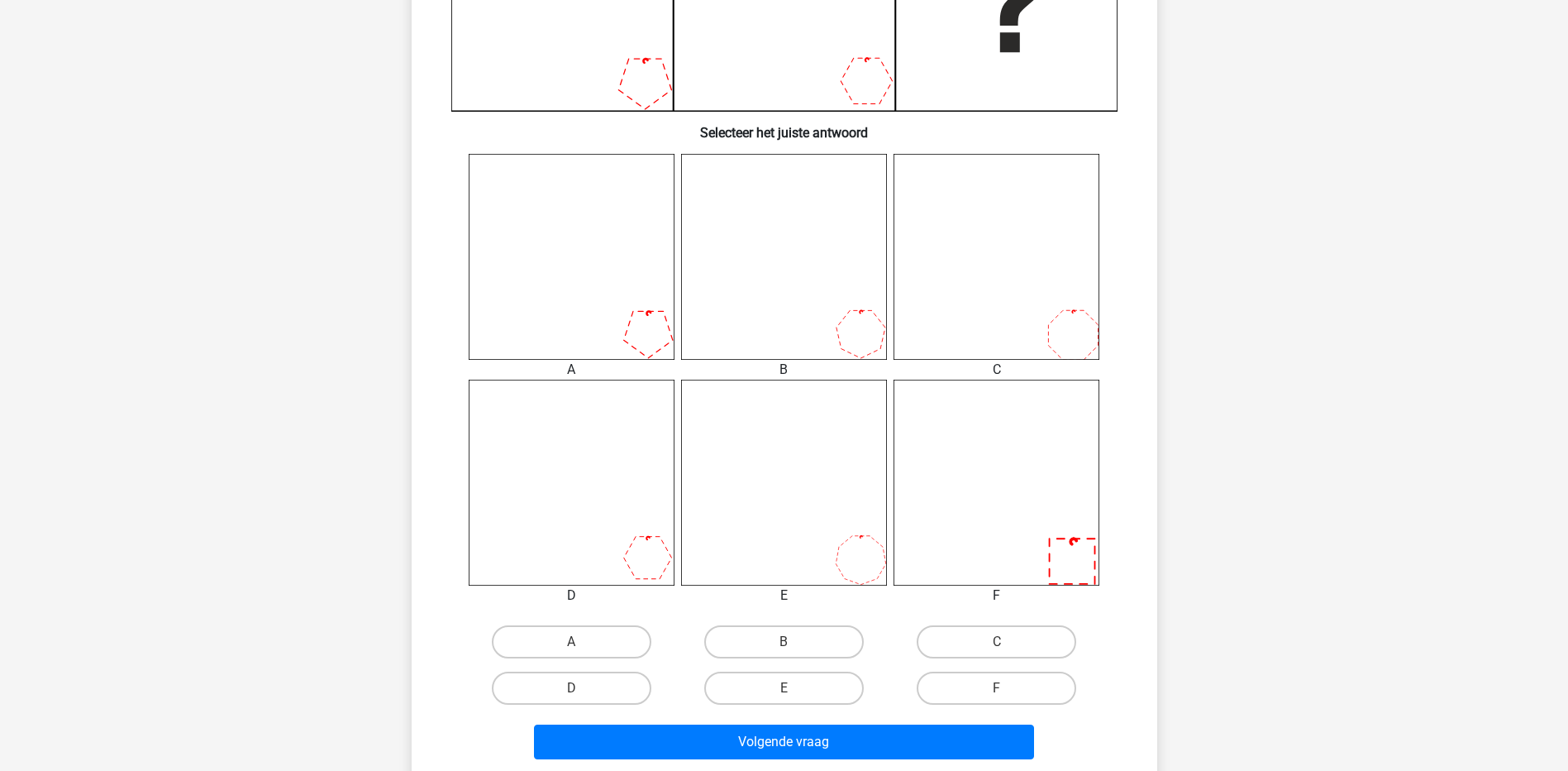
scroll to position [579, 0]
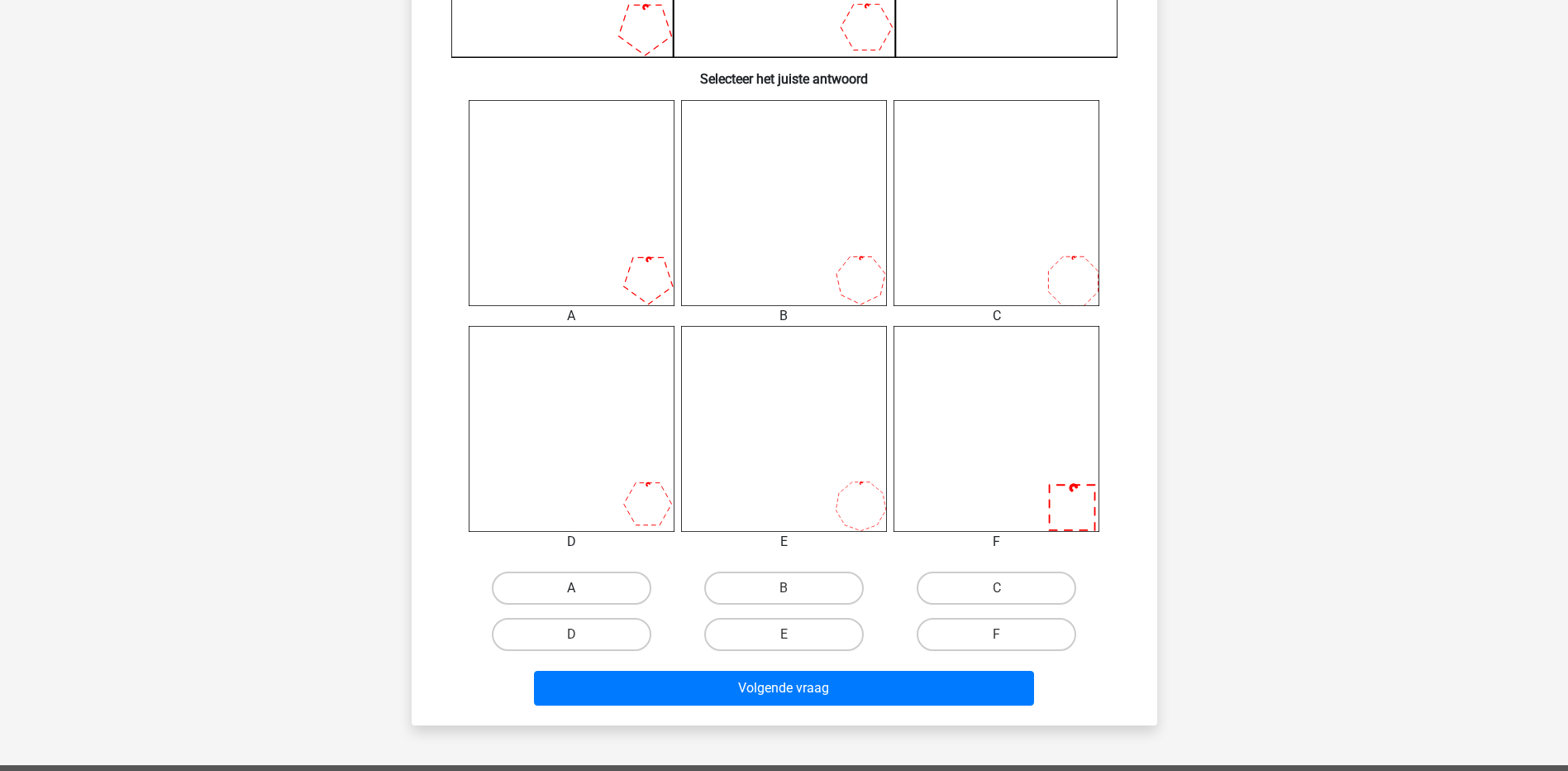
click at [592, 589] on label "A" at bounding box center [572, 588] width 160 height 33
click at [582, 589] on input "A" at bounding box center [577, 593] width 11 height 11
radio input "true"
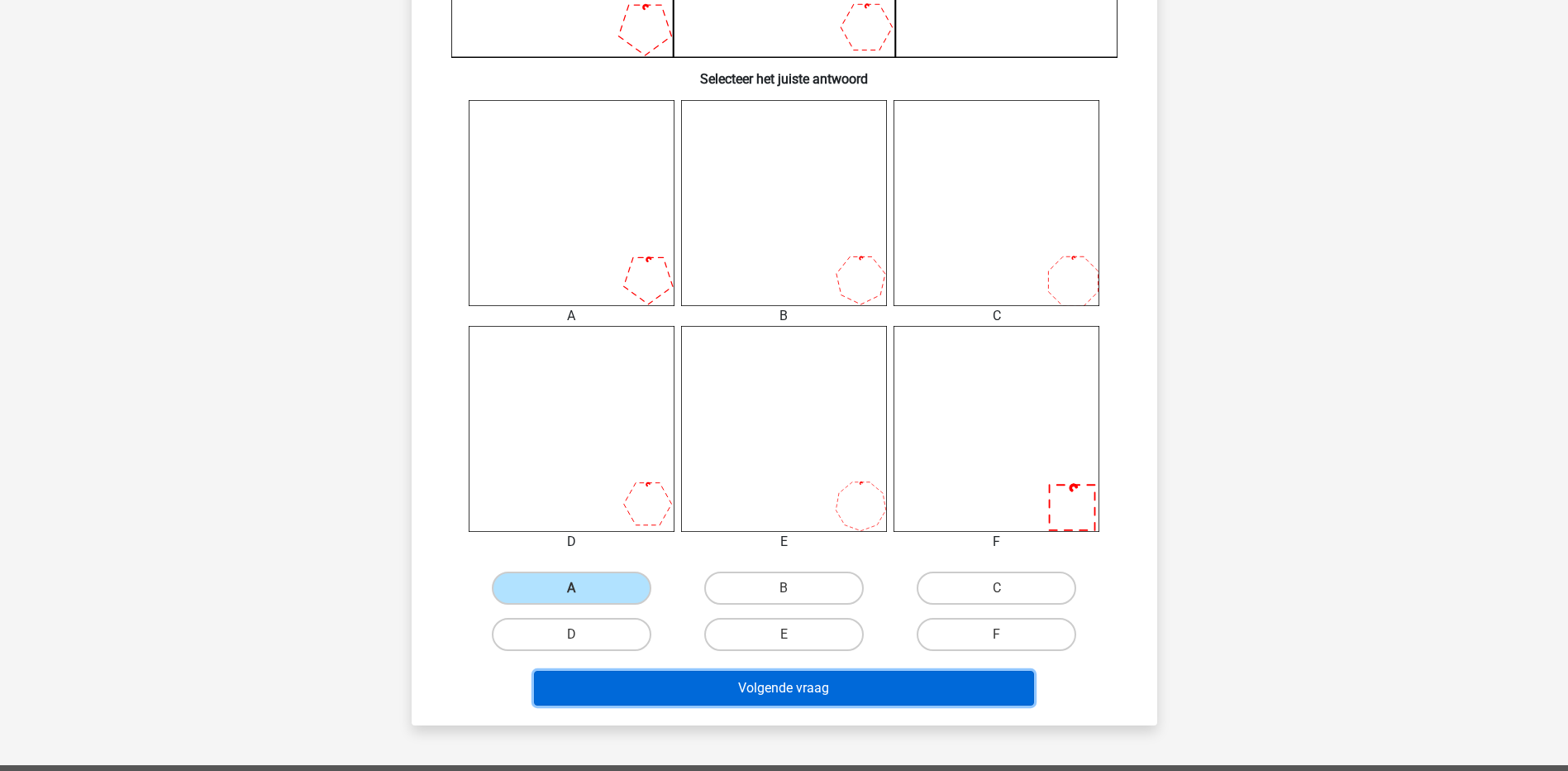
click at [750, 690] on button "Volgende vraag" at bounding box center [784, 688] width 500 height 35
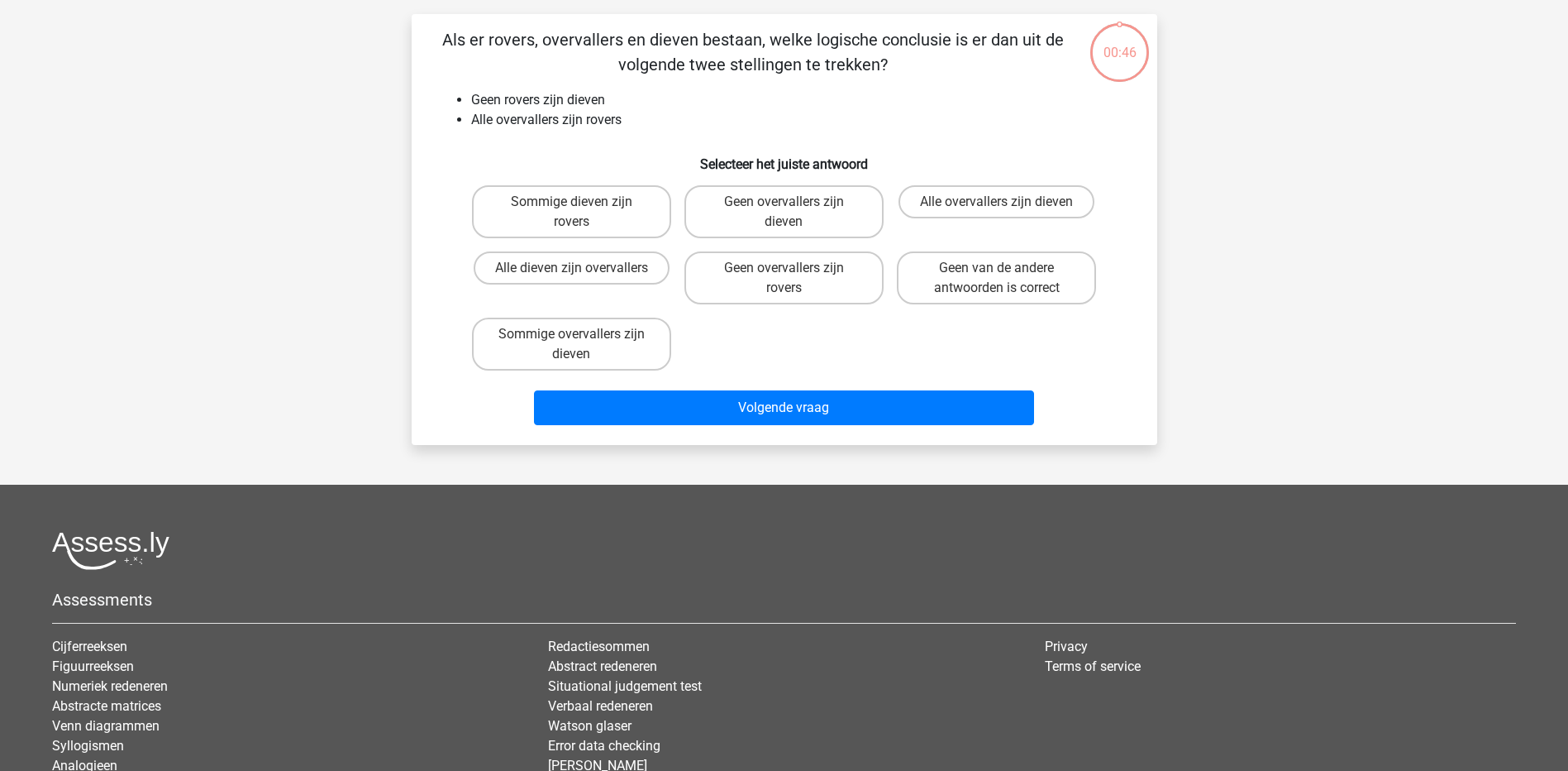
scroll to position [83, 0]
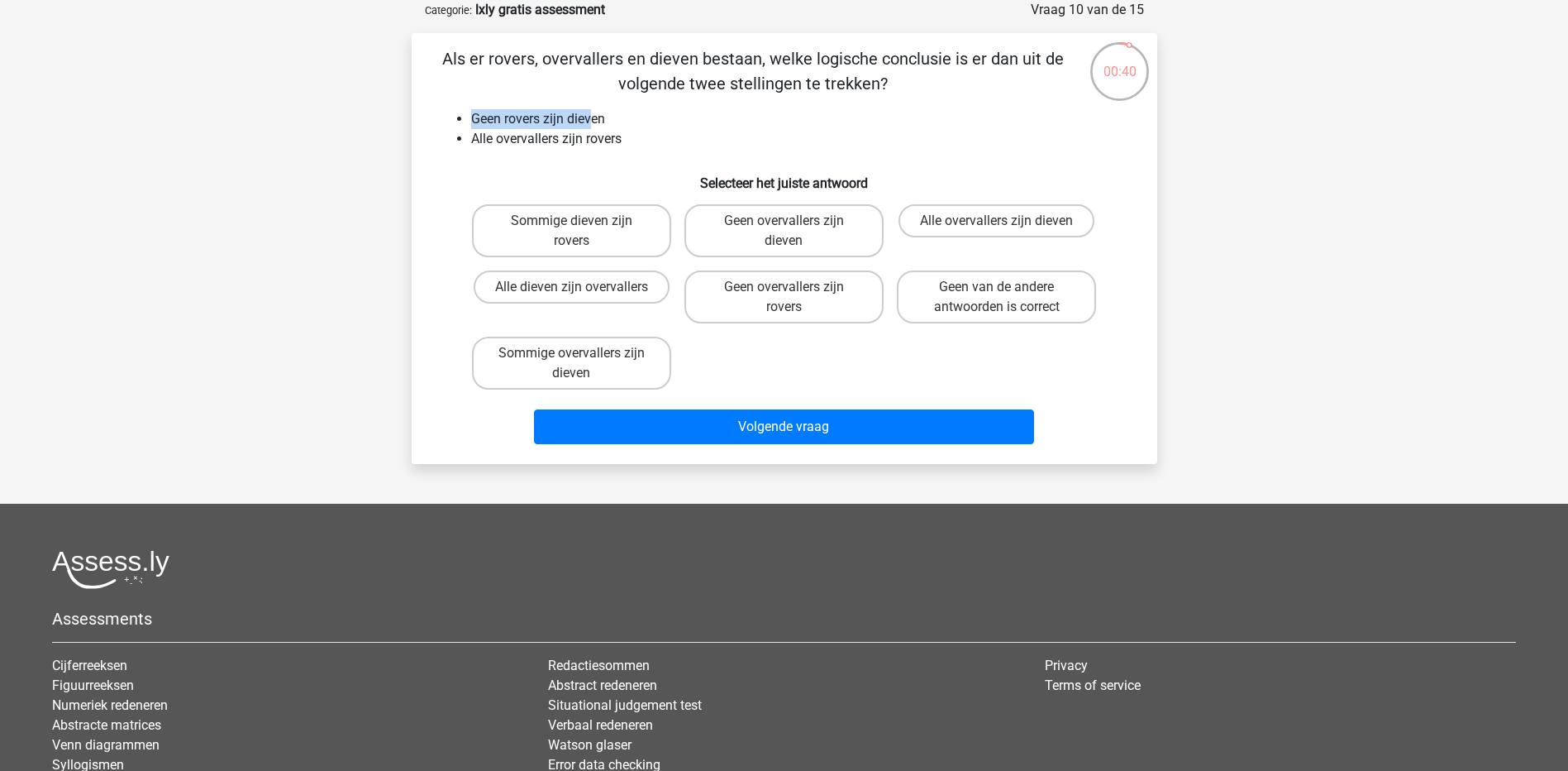
drag, startPoint x: 466, startPoint y: 123, endPoint x: 591, endPoint y: 126, distance: 125.0
click at [591, 126] on ul "Geen rovers zijn dieven Alle overvallers zijn rovers" at bounding box center [784, 128] width 693 height 40
drag, startPoint x: 591, startPoint y: 126, endPoint x: 565, endPoint y: 155, distance: 38.9
click at [565, 154] on div "Als er rovers, overvallers en dieven bestaan, welke logische conclusie is er da…" at bounding box center [784, 249] width 732 height 404
click at [799, 234] on label "Geen overvallers zijn dieven" at bounding box center [784, 231] width 199 height 53
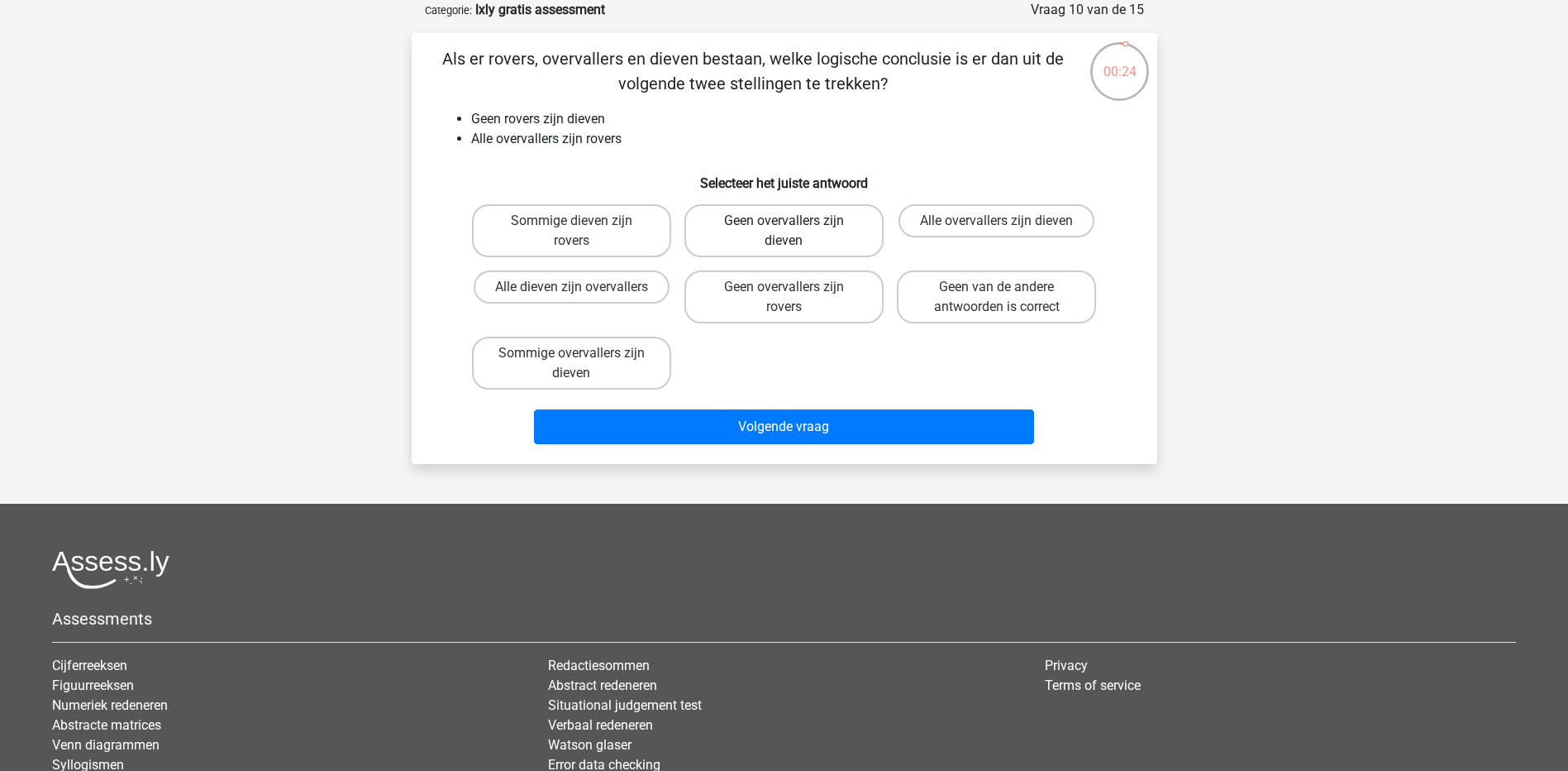
click at [795, 232] on input "Geen overvallers zijn dieven" at bounding box center [789, 226] width 11 height 11
radio input "true"
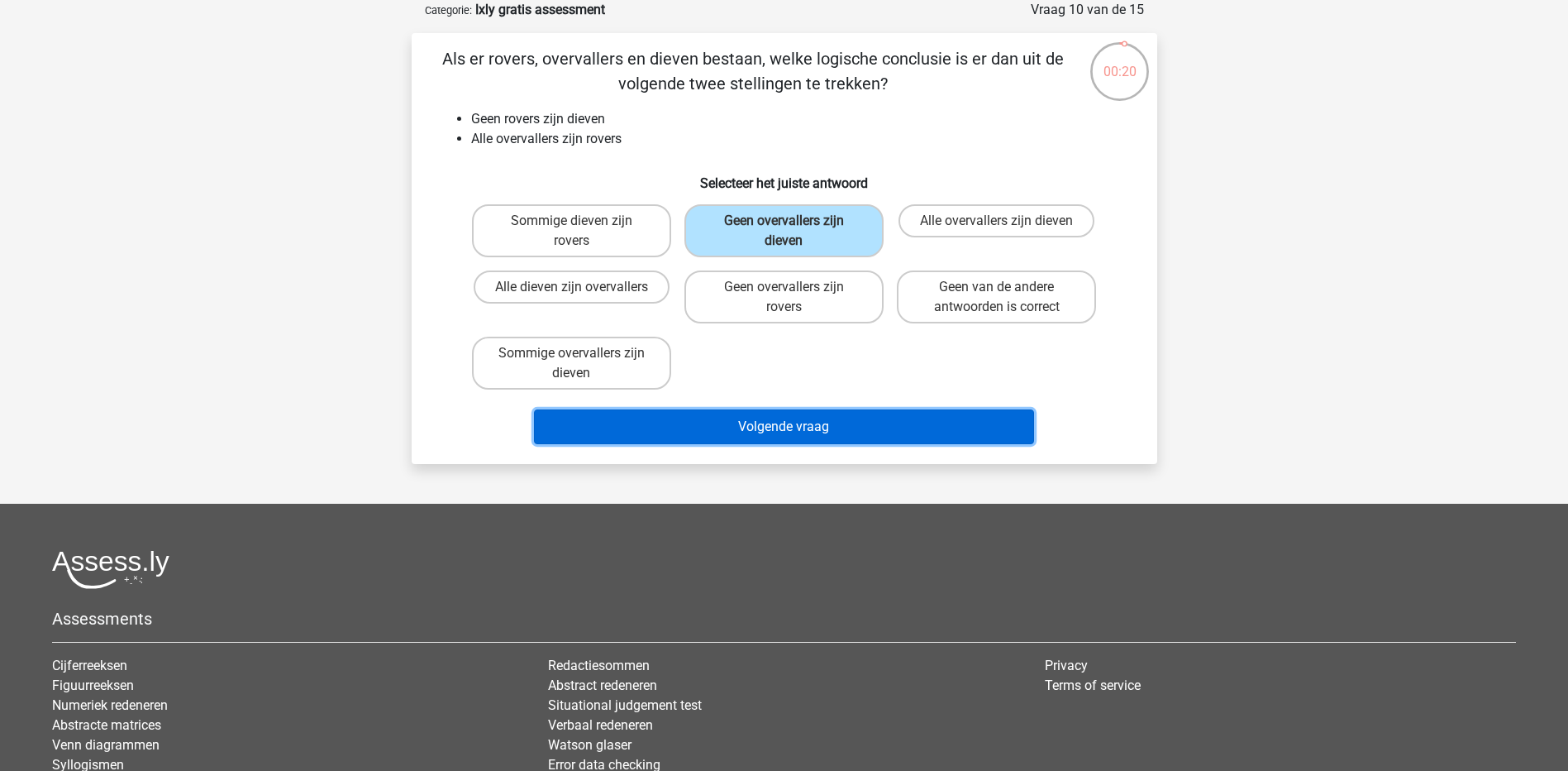
click at [799, 423] on button "Volgende vraag" at bounding box center [784, 427] width 500 height 35
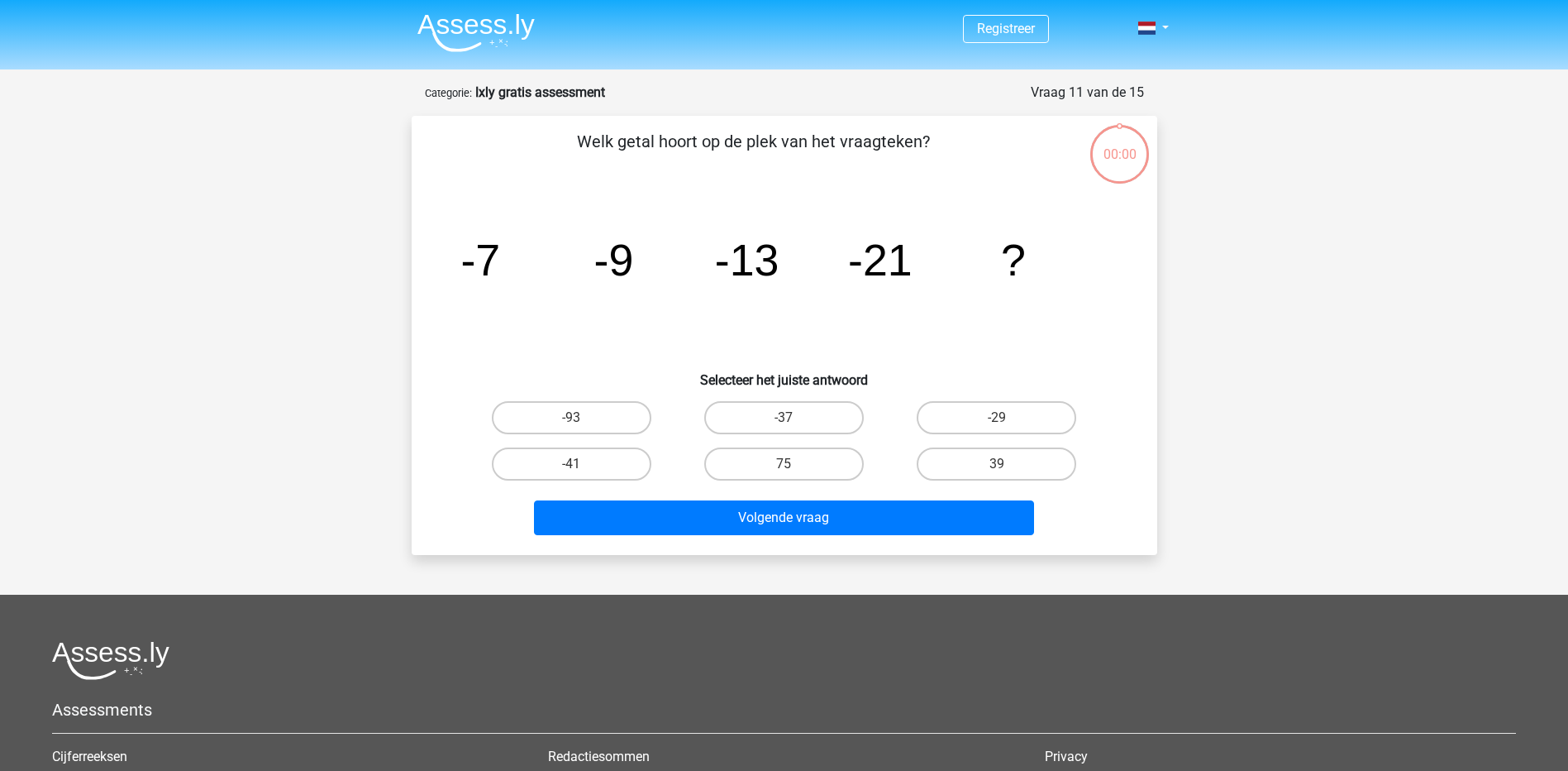
scroll to position [83, 0]
